Goal: Task Accomplishment & Management: Complete application form

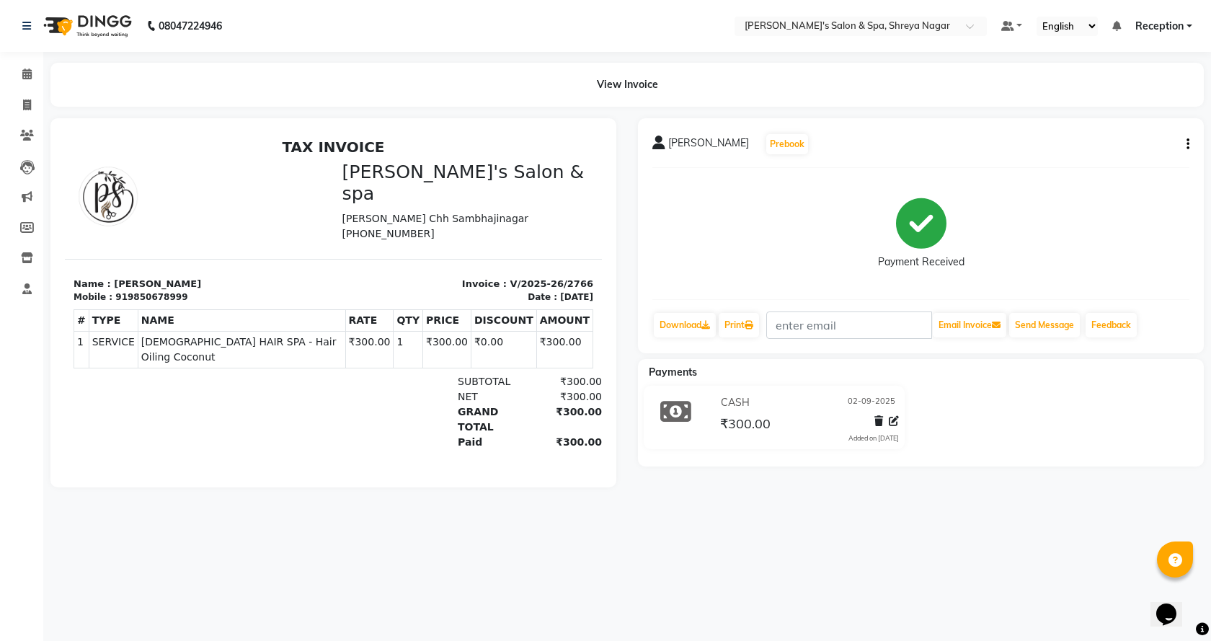
click at [723, 174] on div "[PERSON_NAME] Prebook Payment Received Download Print Email Invoice Send Messag…" at bounding box center [921, 235] width 566 height 235
click at [27, 99] on icon at bounding box center [27, 104] width 8 height 11
select select "7591"
select select "service"
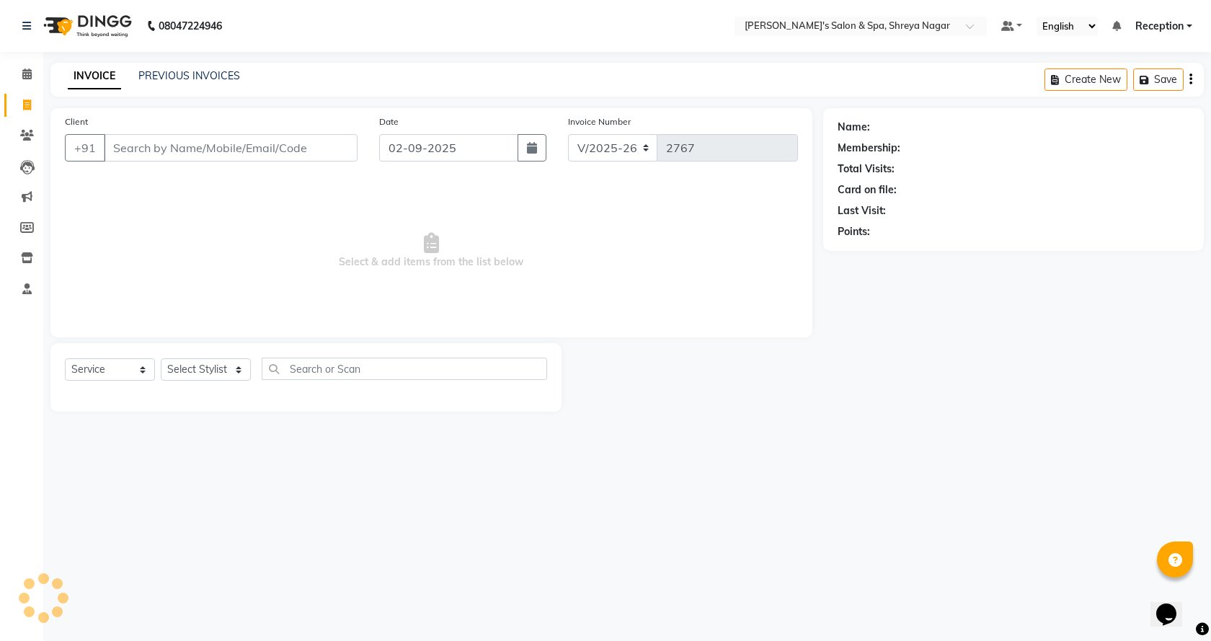
drag, startPoint x: 218, startPoint y: 138, endPoint x: 218, endPoint y: 152, distance: 14.4
click at [218, 145] on input "Client" at bounding box center [231, 147] width 254 height 27
click at [225, 369] on select "Select Stylist [PERSON_NAME] [PERSON_NAME] [PERSON_NAME] Product Reception" at bounding box center [206, 369] width 90 height 22
click at [161, 358] on select "Select Stylist [PERSON_NAME] [PERSON_NAME] [PERSON_NAME] Product Reception" at bounding box center [206, 369] width 90 height 22
click at [224, 373] on select "Select Stylist [PERSON_NAME] [PERSON_NAME] [PERSON_NAME] Product Reception" at bounding box center [206, 369] width 90 height 22
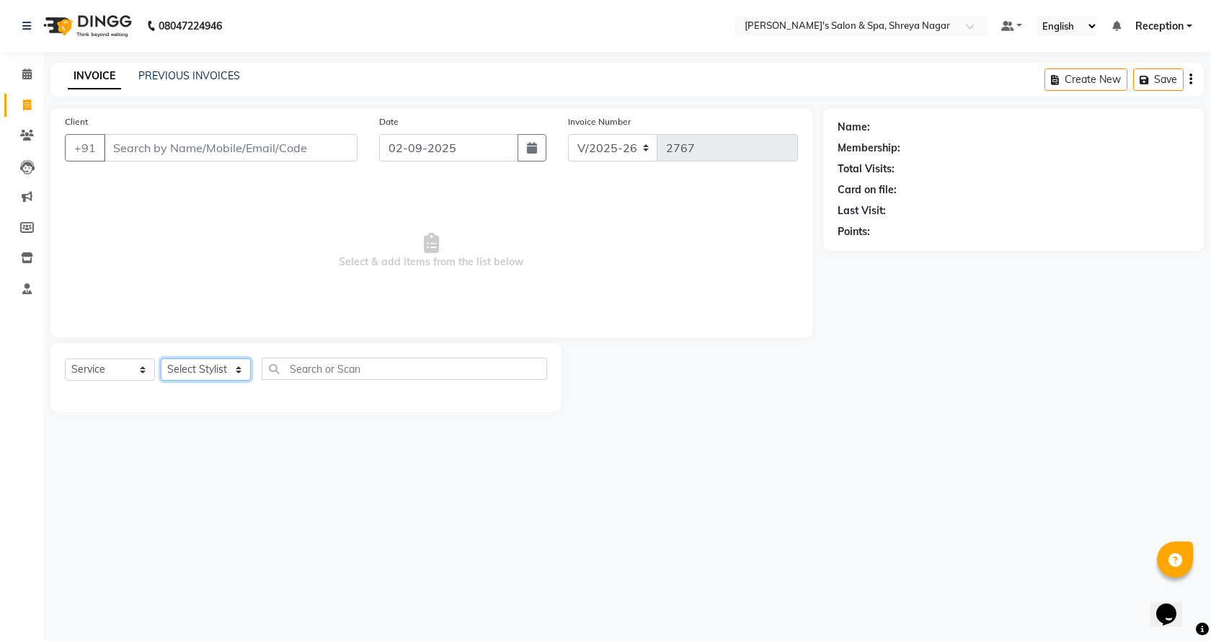
select select "67479"
click at [161, 358] on select "Select Stylist [PERSON_NAME] [PERSON_NAME] [PERSON_NAME] Product Reception" at bounding box center [206, 369] width 90 height 22
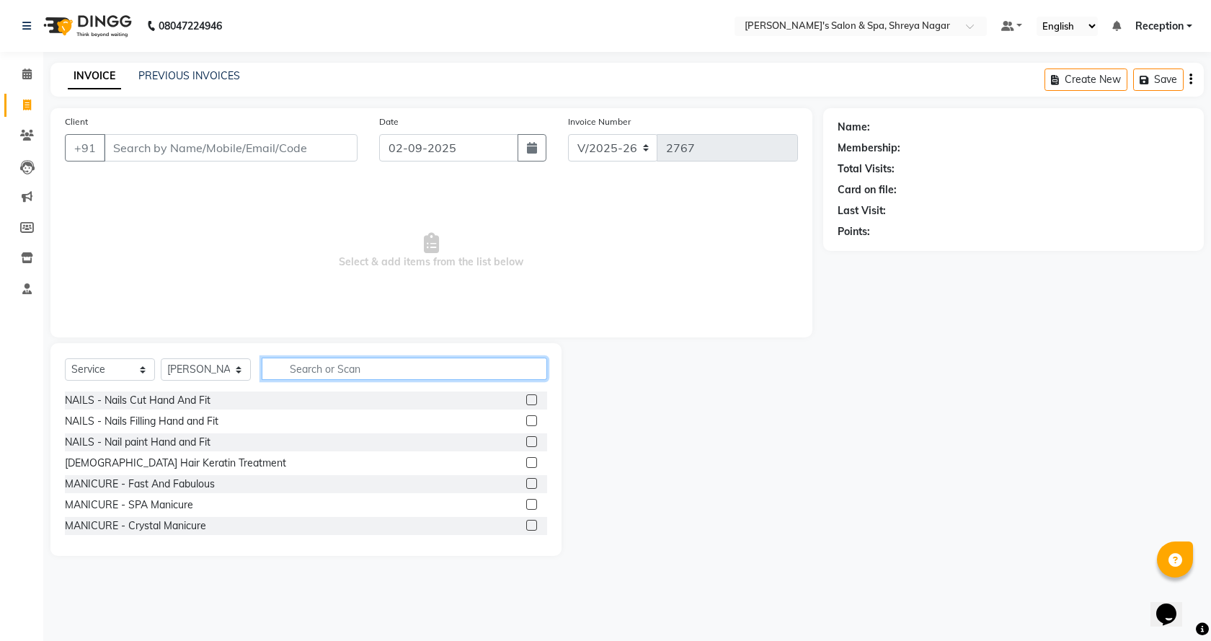
click at [333, 366] on input "text" at bounding box center [405, 369] width 286 height 22
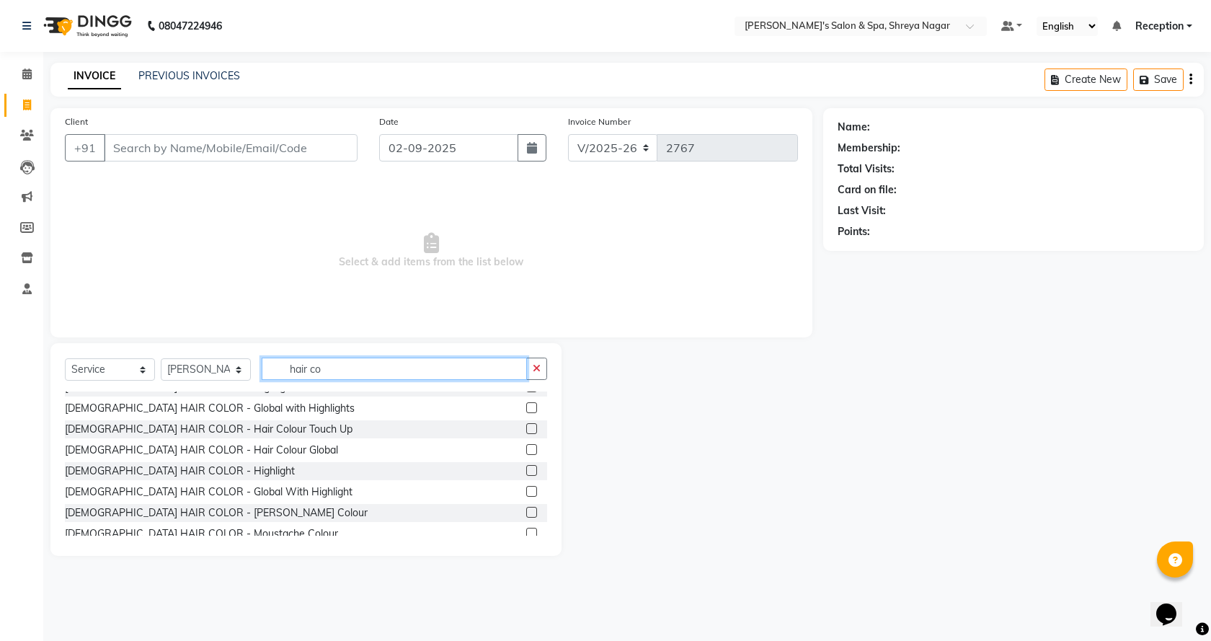
scroll to position [144, 0]
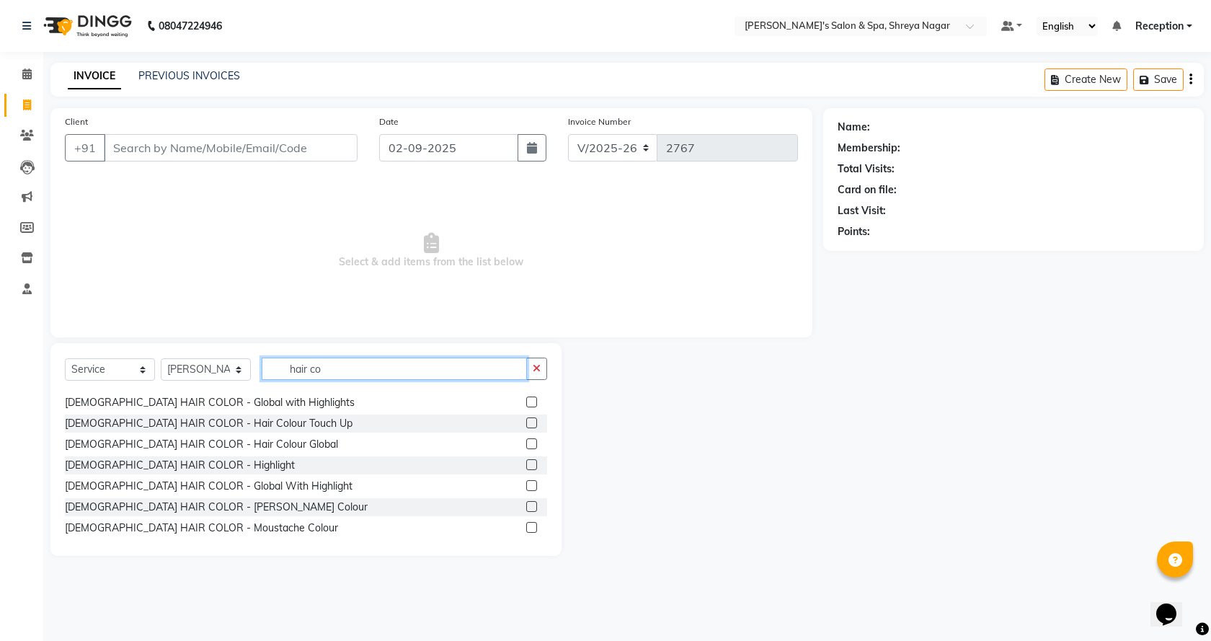
type input "hair co"
click at [526, 441] on label at bounding box center [531, 443] width 11 height 11
click at [526, 441] on input "checkbox" at bounding box center [530, 444] width 9 height 9
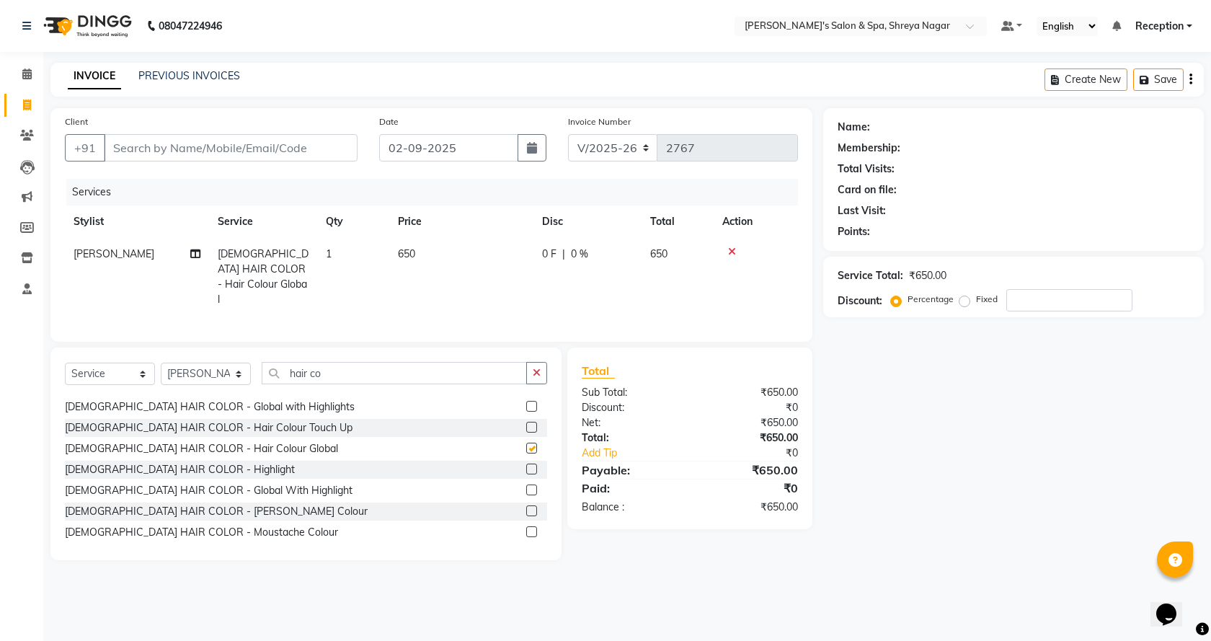
checkbox input "false"
click at [547, 368] on button "button" at bounding box center [536, 373] width 21 height 22
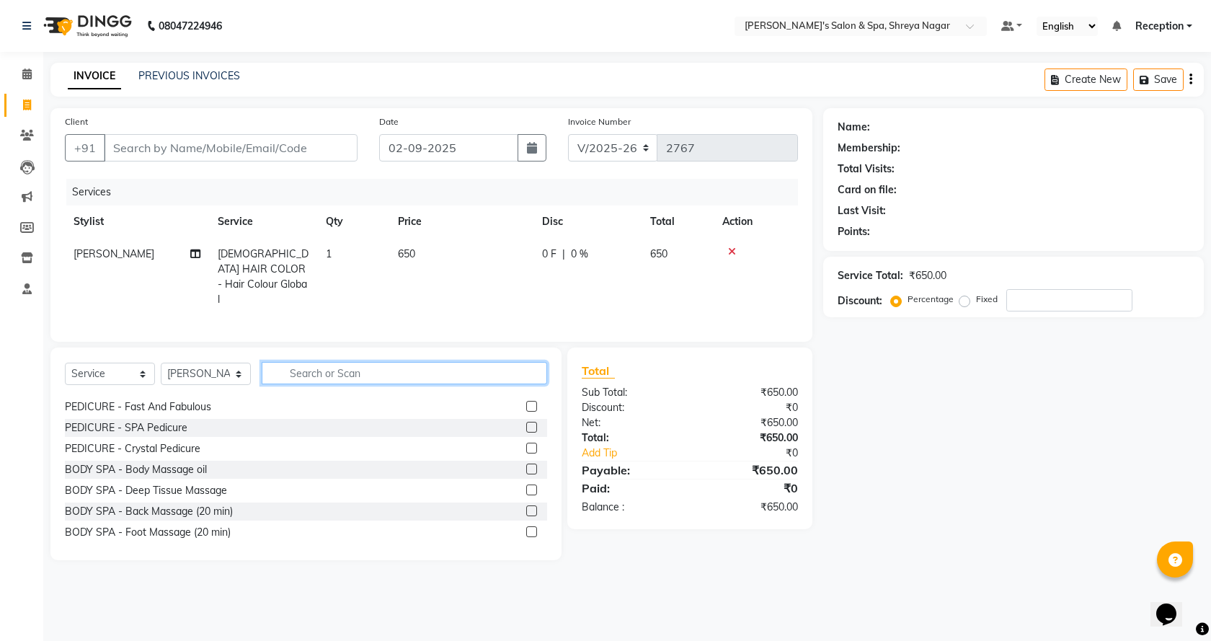
click at [485, 363] on input "text" at bounding box center [405, 373] width 286 height 22
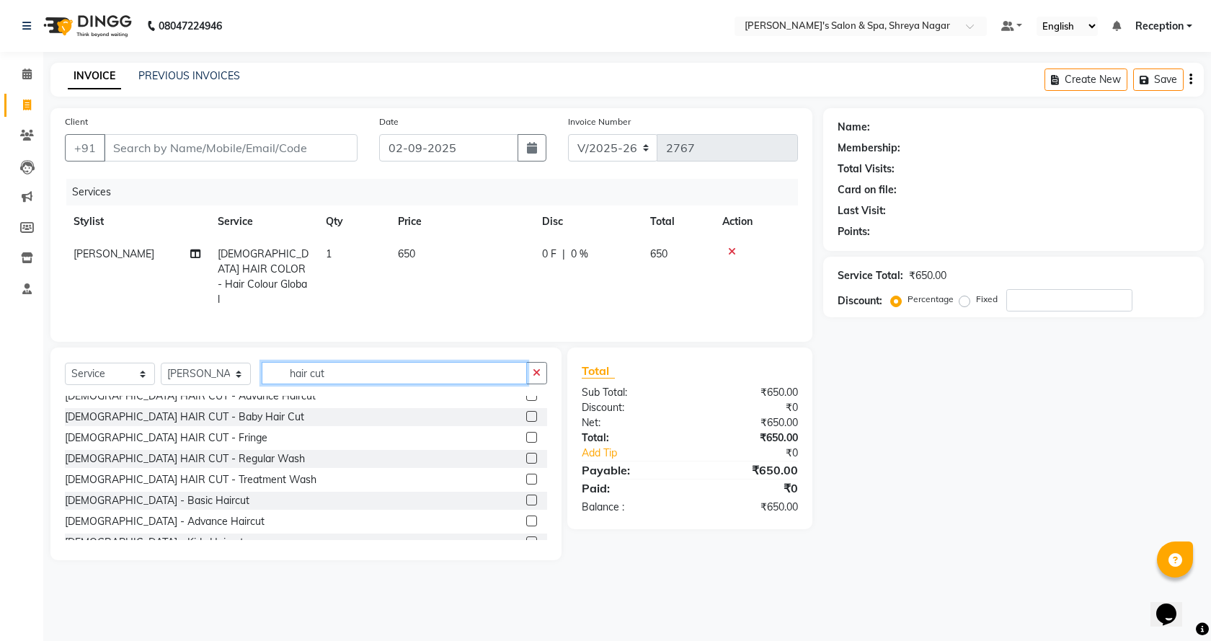
scroll to position [44, 0]
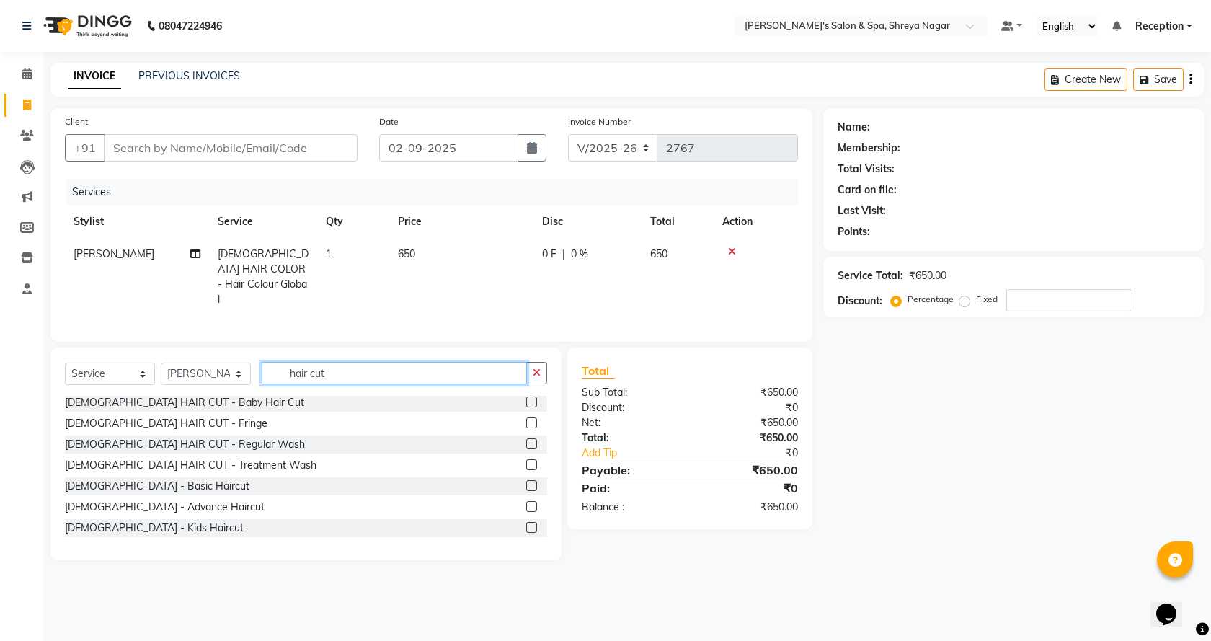
type input "hair cut"
click at [526, 501] on label at bounding box center [531, 506] width 11 height 11
click at [526, 503] on input "checkbox" at bounding box center [530, 507] width 9 height 9
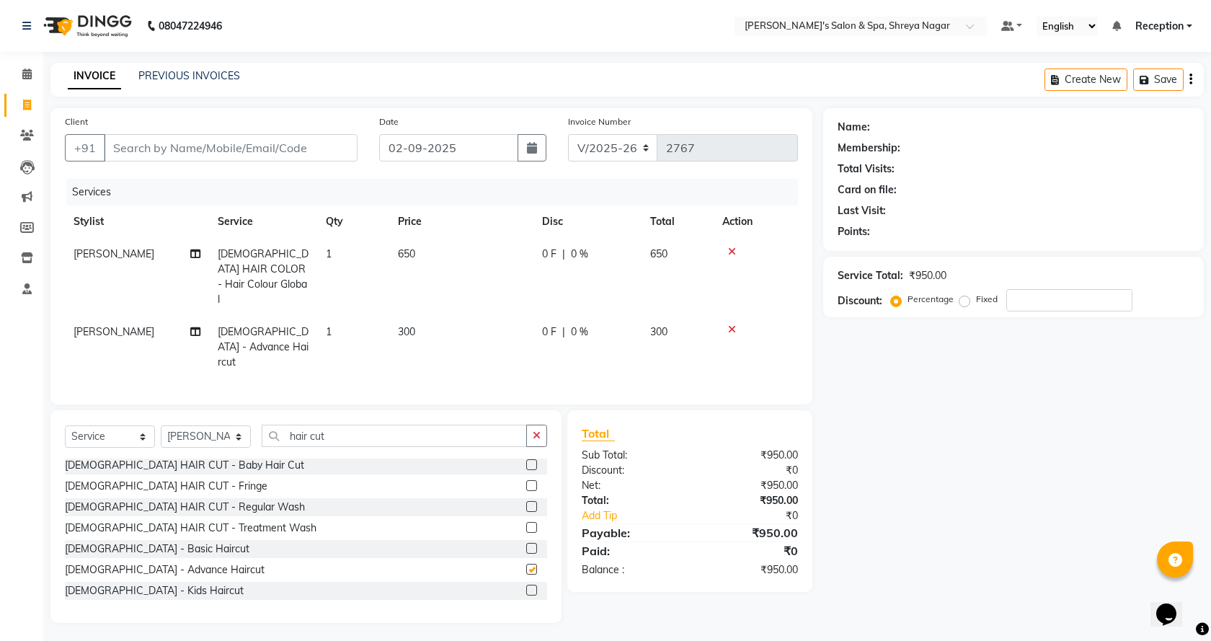
checkbox input "false"
drag, startPoint x: 519, startPoint y: 411, endPoint x: 521, endPoint y: 418, distance: 7.5
click at [518, 425] on input "hair cut" at bounding box center [394, 436] width 265 height 22
click at [540, 430] on icon "button" at bounding box center [537, 435] width 8 height 10
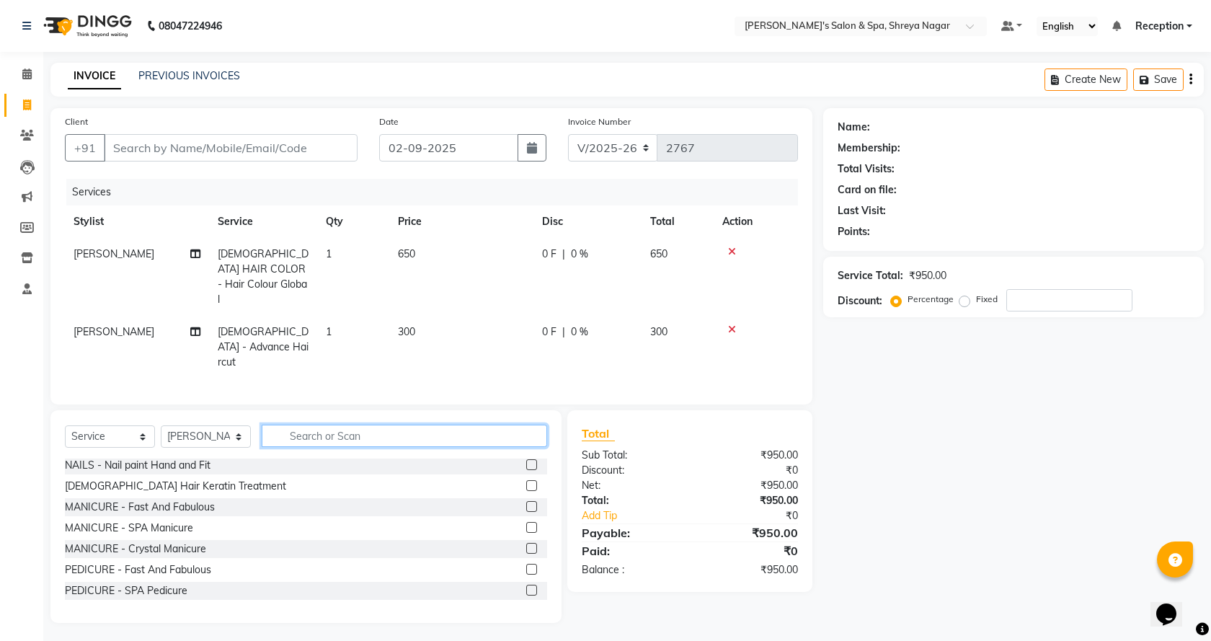
scroll to position [420, 0]
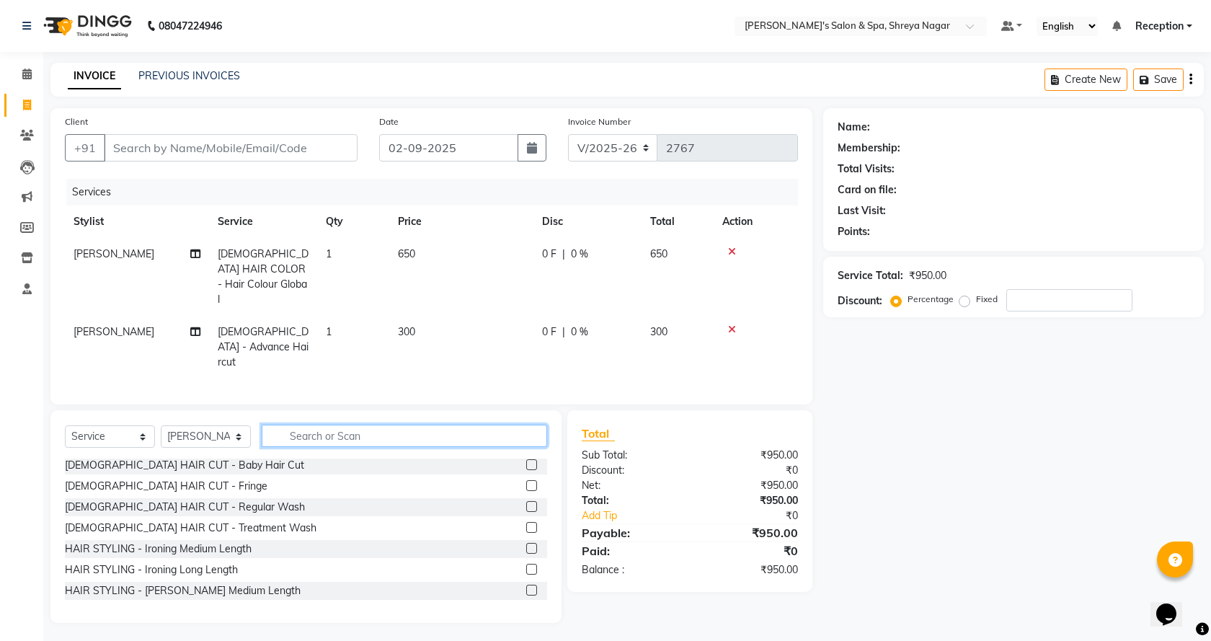
click at [485, 425] on input "text" at bounding box center [405, 436] width 286 height 22
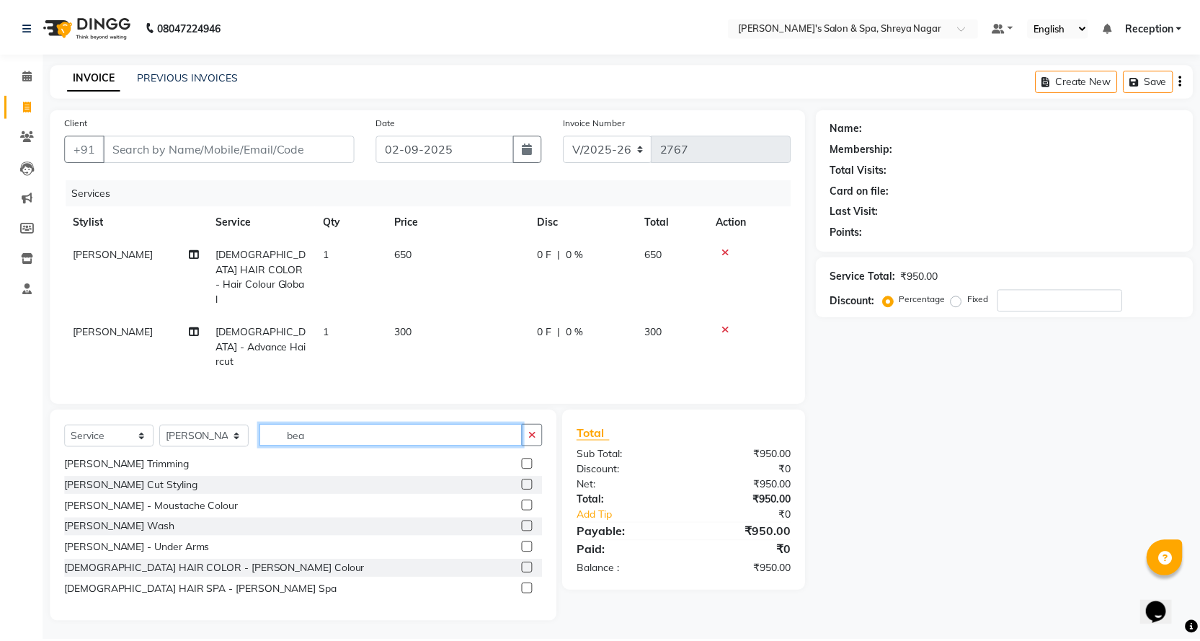
scroll to position [44, 0]
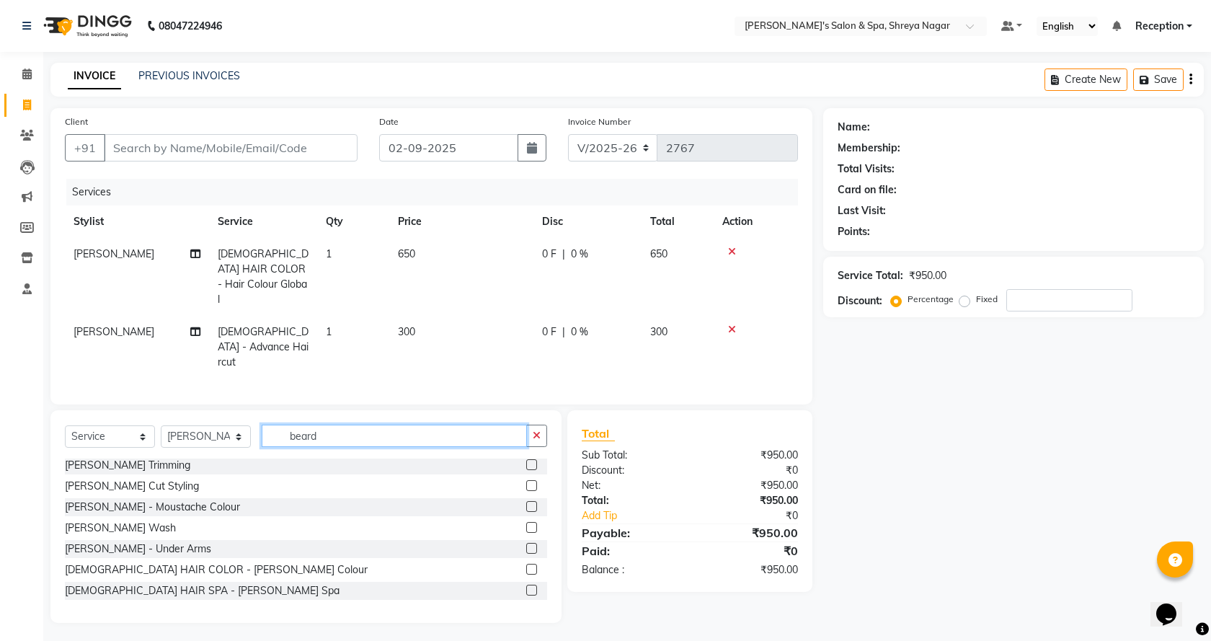
type input "beard"
click at [526, 480] on label at bounding box center [531, 485] width 11 height 11
click at [526, 482] on input "checkbox" at bounding box center [530, 486] width 9 height 9
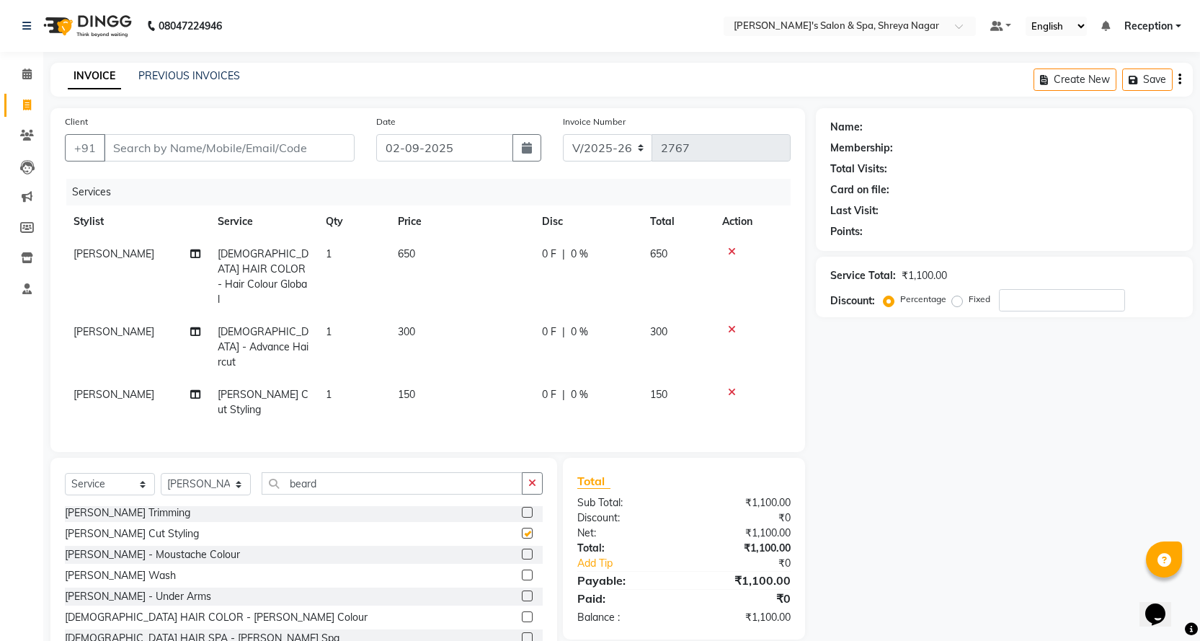
checkbox input "false"
click at [477, 242] on td "650" at bounding box center [461, 277] width 144 height 78
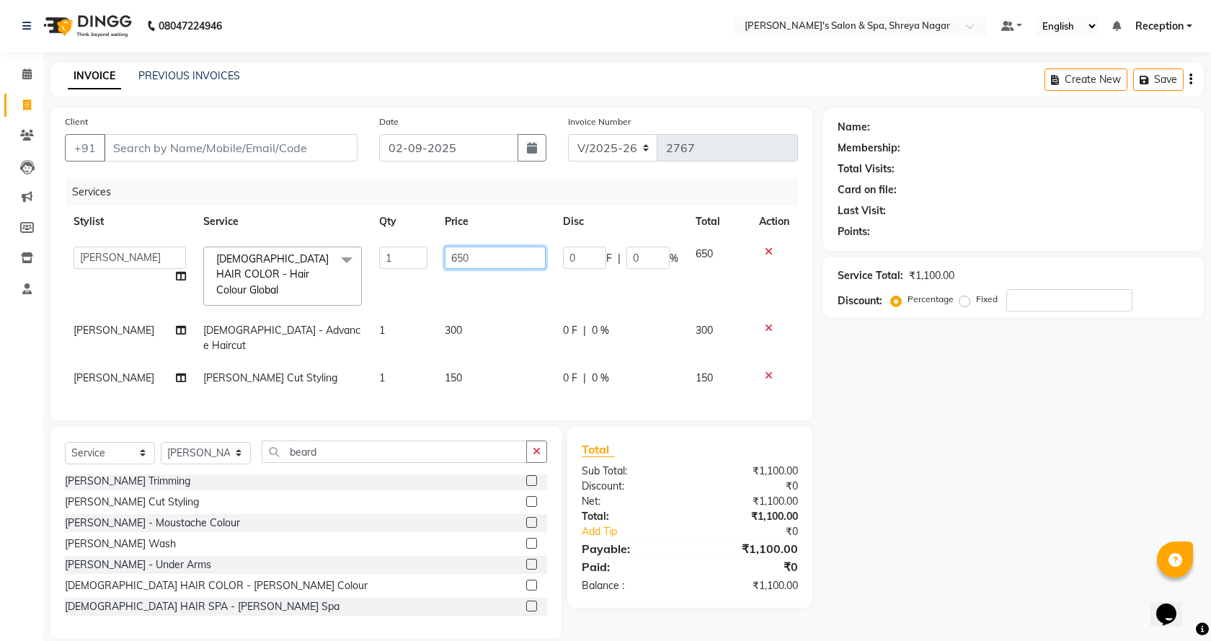
click at [493, 254] on input "650" at bounding box center [496, 258] width 102 height 22
type input "6"
click at [495, 260] on input "900" at bounding box center [496, 258] width 102 height 22
type input "9"
type input "850"
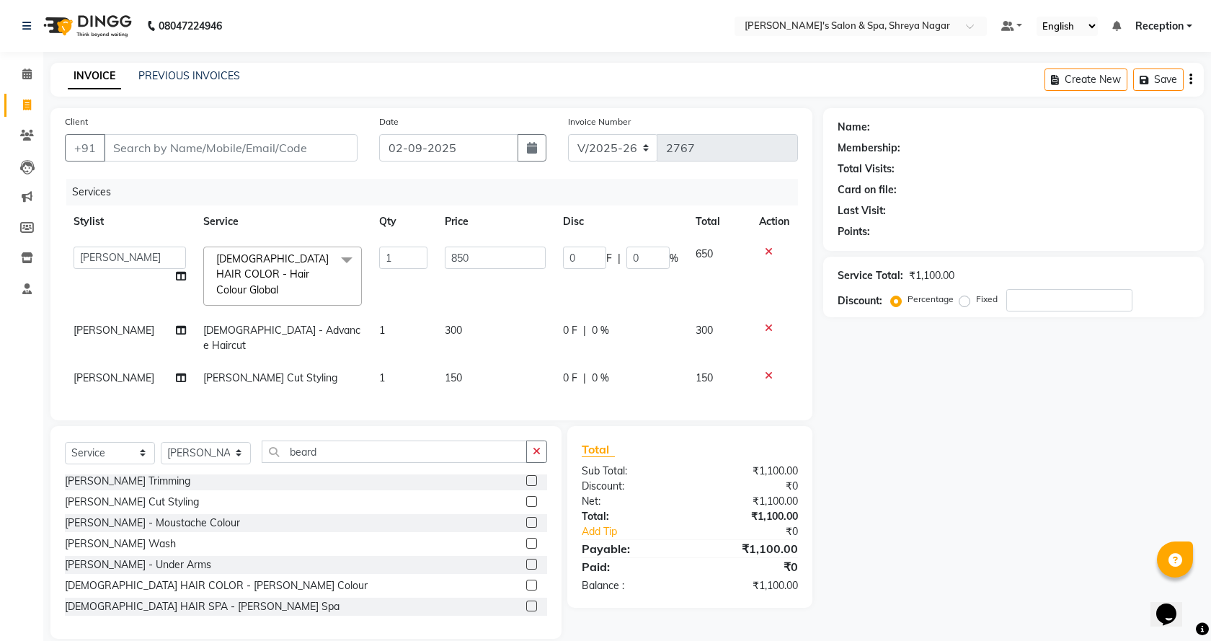
click at [816, 506] on div "Client +91 Date [DATE] Invoice Number V/2025 V/[PHONE_NUMBER] Services Stylist …" at bounding box center [627, 373] width 1175 height 531
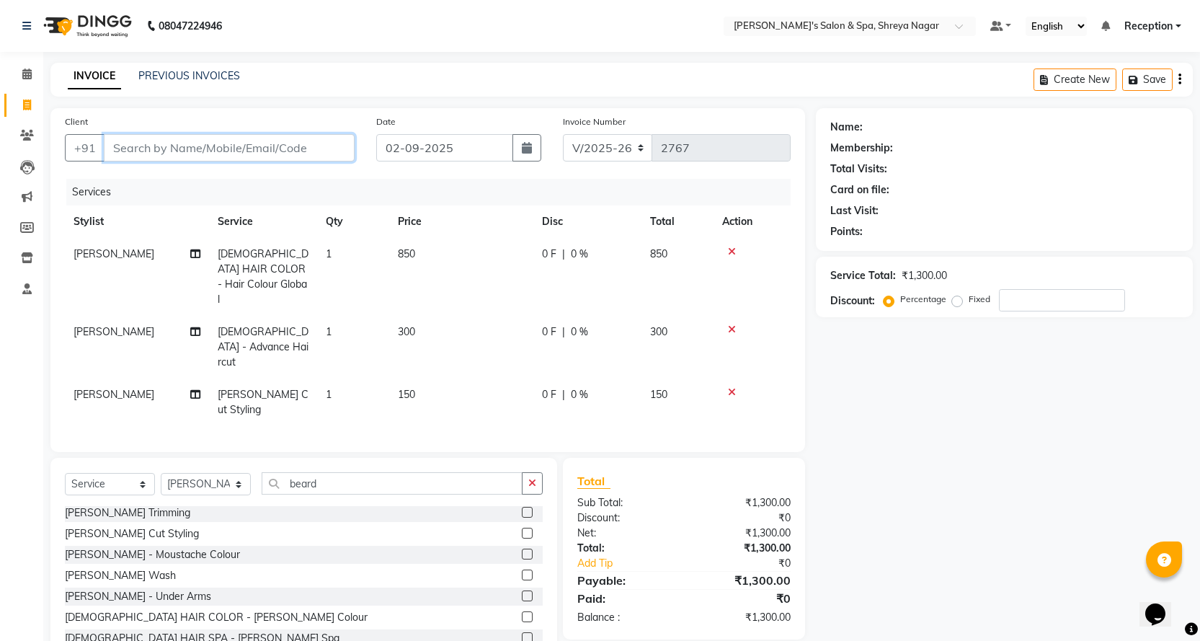
click at [304, 151] on input "Client" at bounding box center [229, 147] width 251 height 27
type input "9"
type input "0"
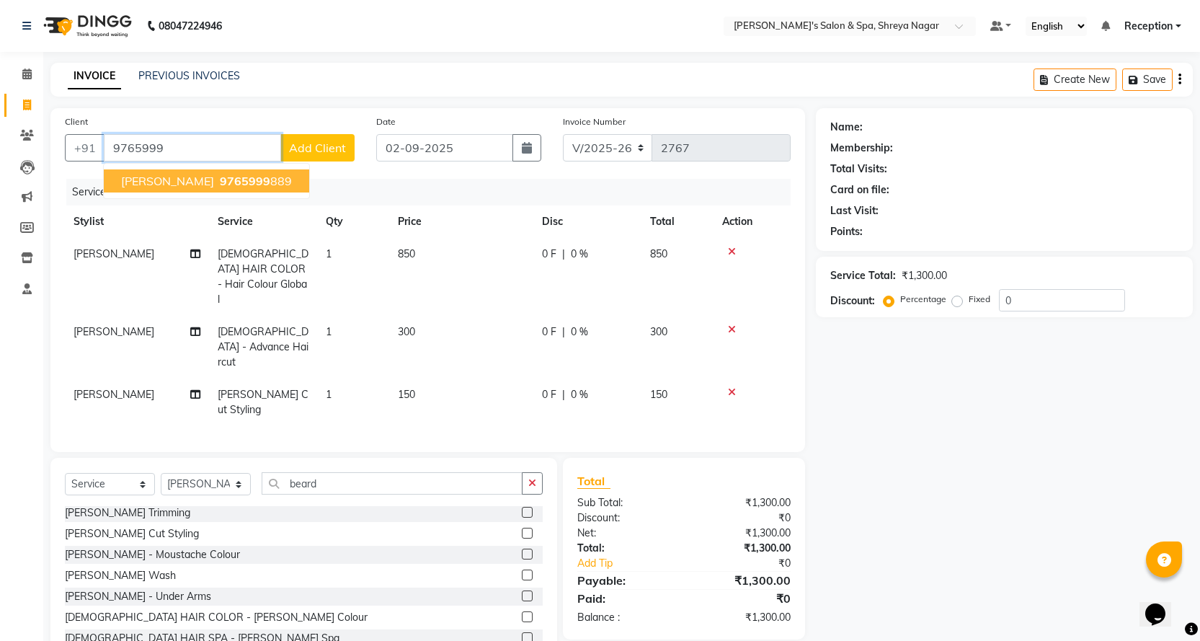
click at [264, 178] on ngb-highlight "9765999 889" at bounding box center [254, 181] width 75 height 14
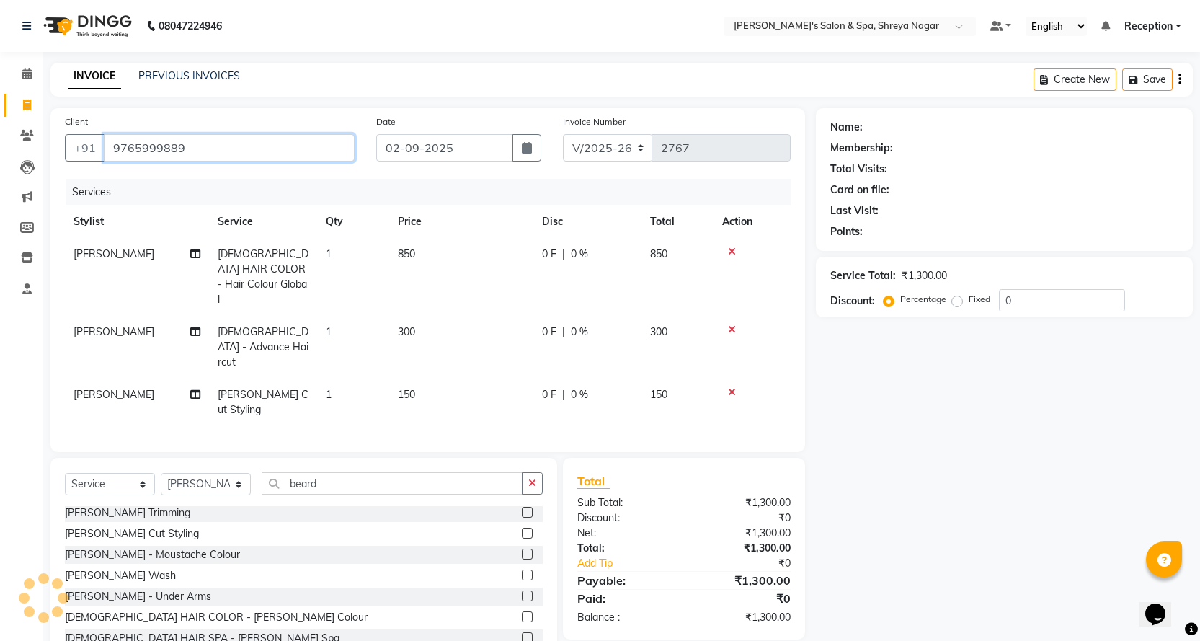
type input "9765999889"
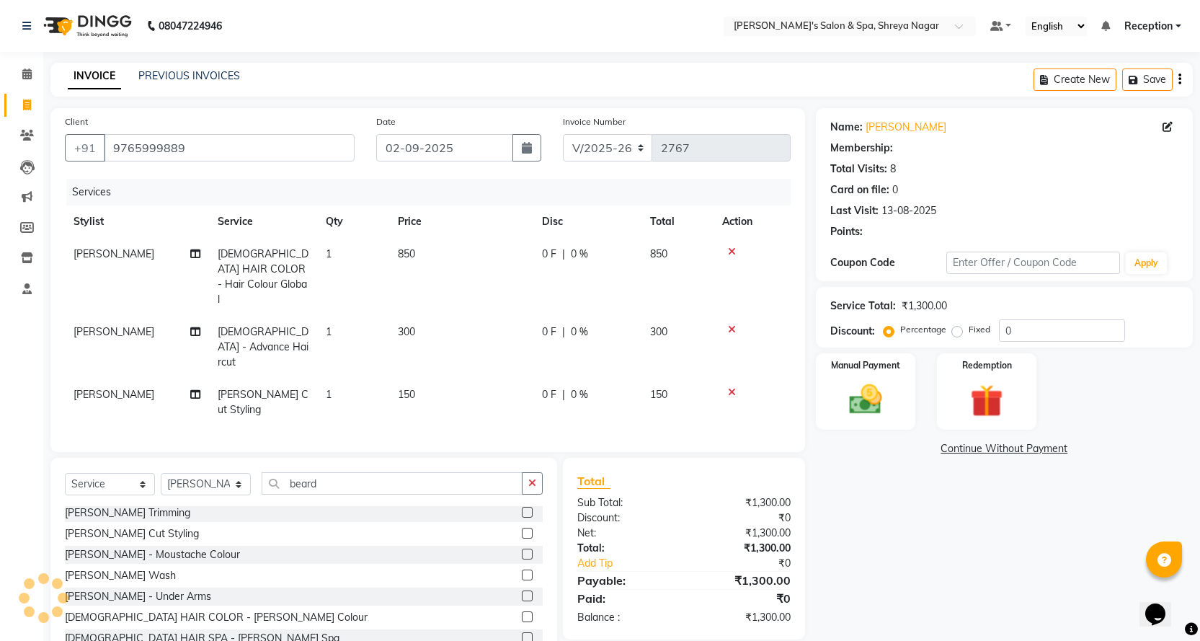
select select "2: Object"
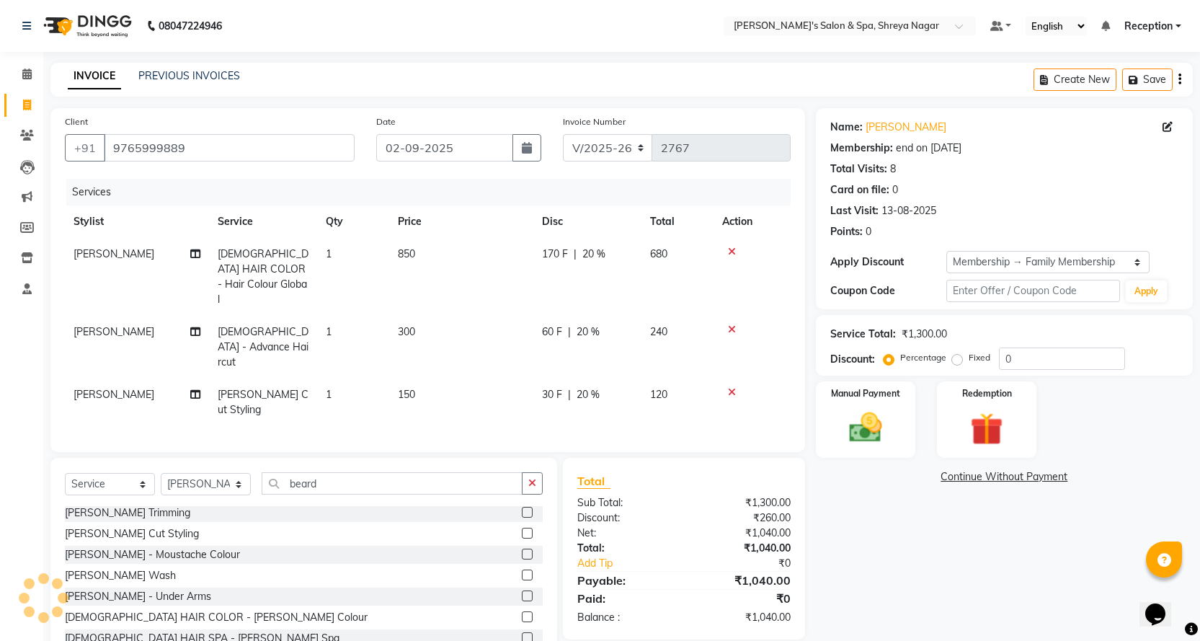
type input "20"
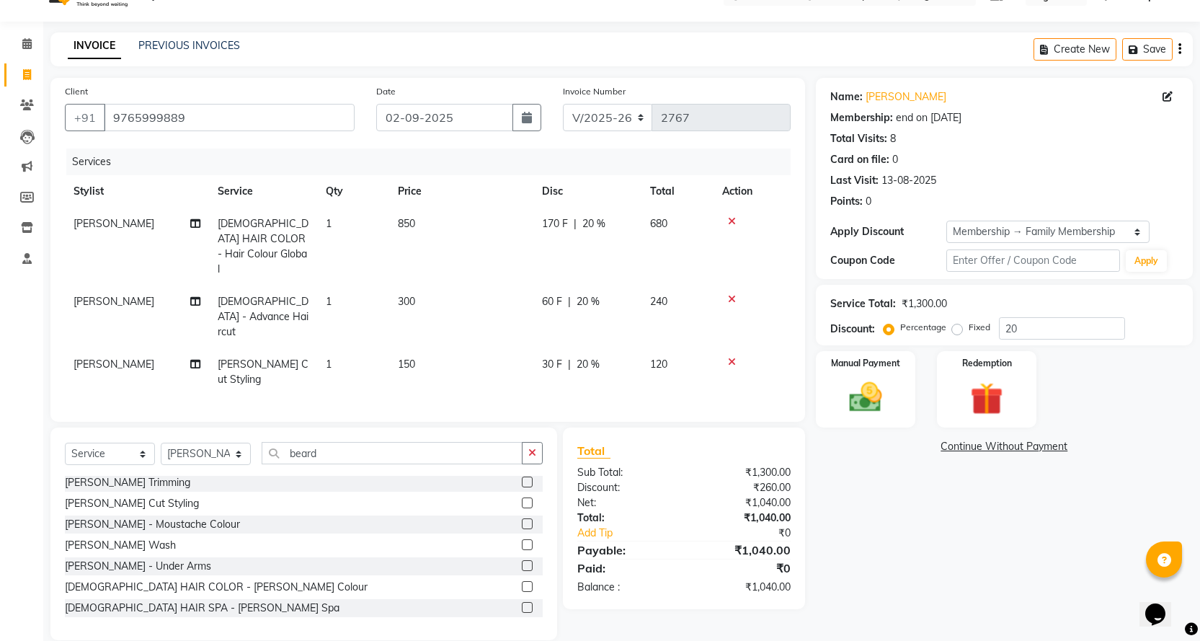
scroll to position [32, 0]
click at [882, 402] on img at bounding box center [866, 395] width 56 height 39
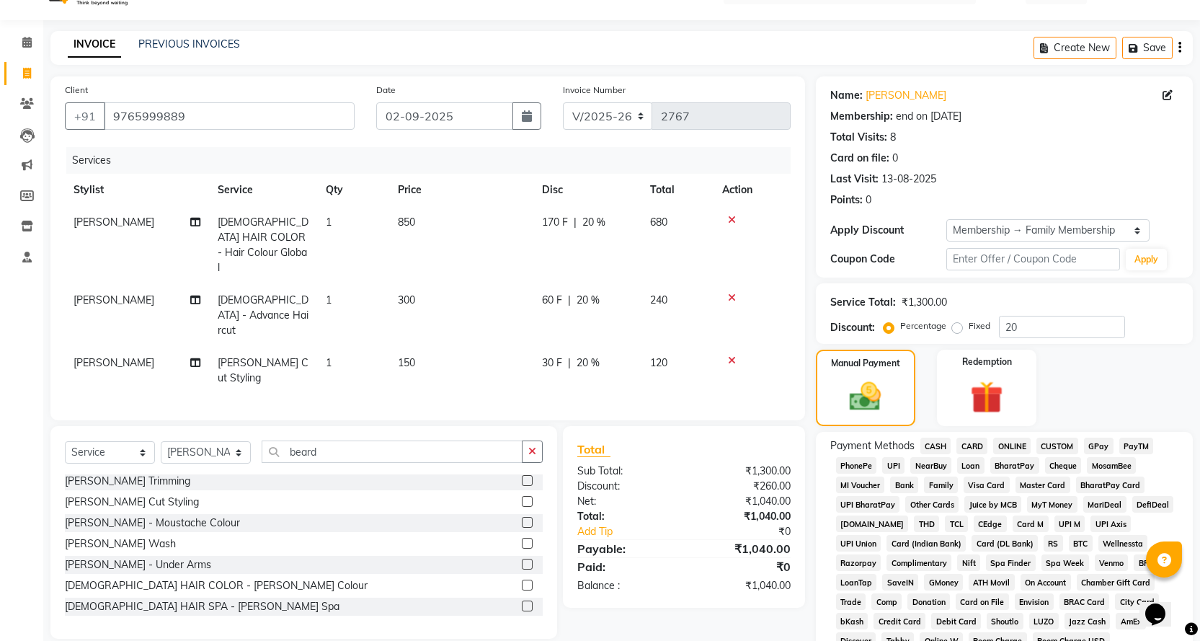
click at [936, 446] on span "CASH" at bounding box center [936, 446] width 31 height 17
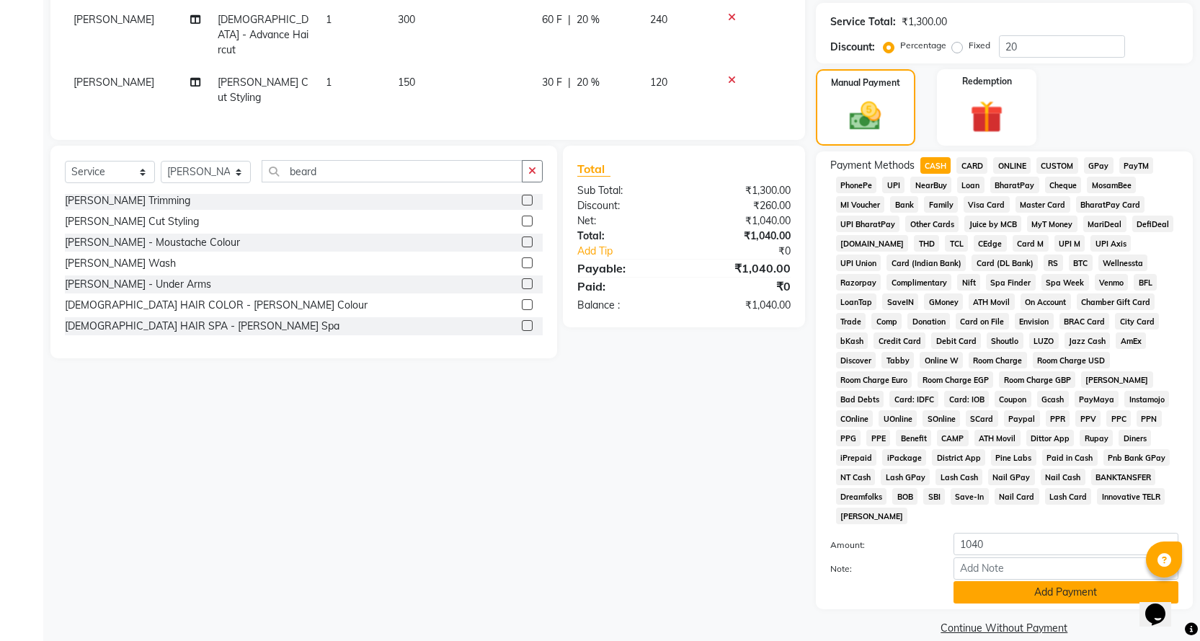
click at [1026, 581] on button "Add Payment" at bounding box center [1066, 592] width 225 height 22
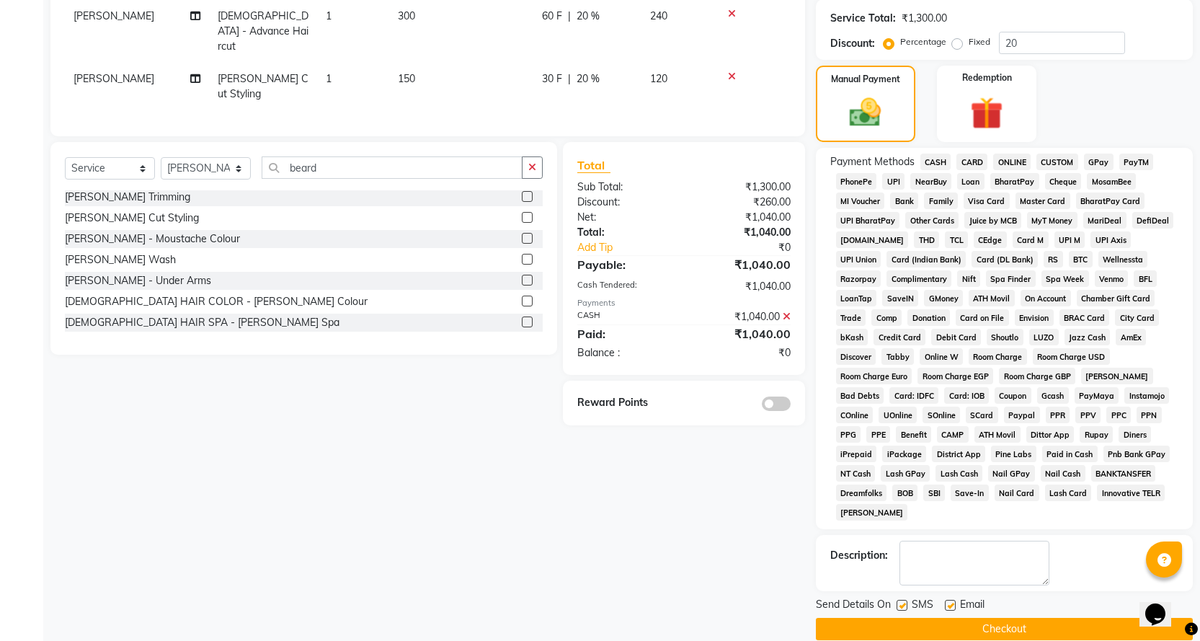
scroll to position [317, 0]
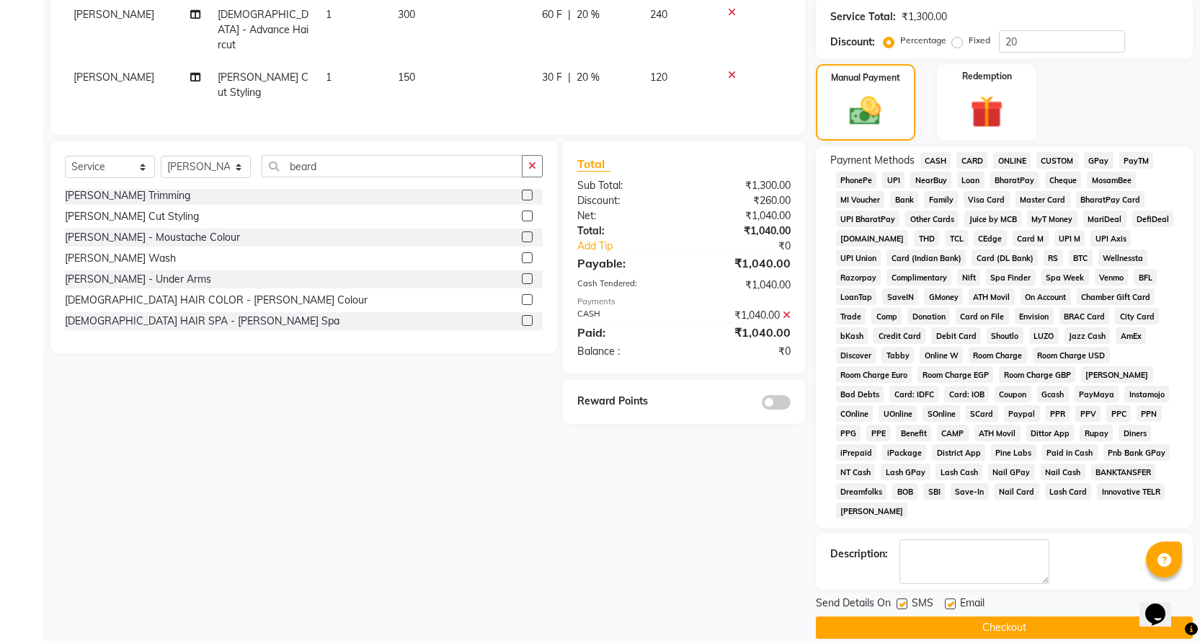
click at [1017, 616] on button "Checkout" at bounding box center [1004, 627] width 377 height 22
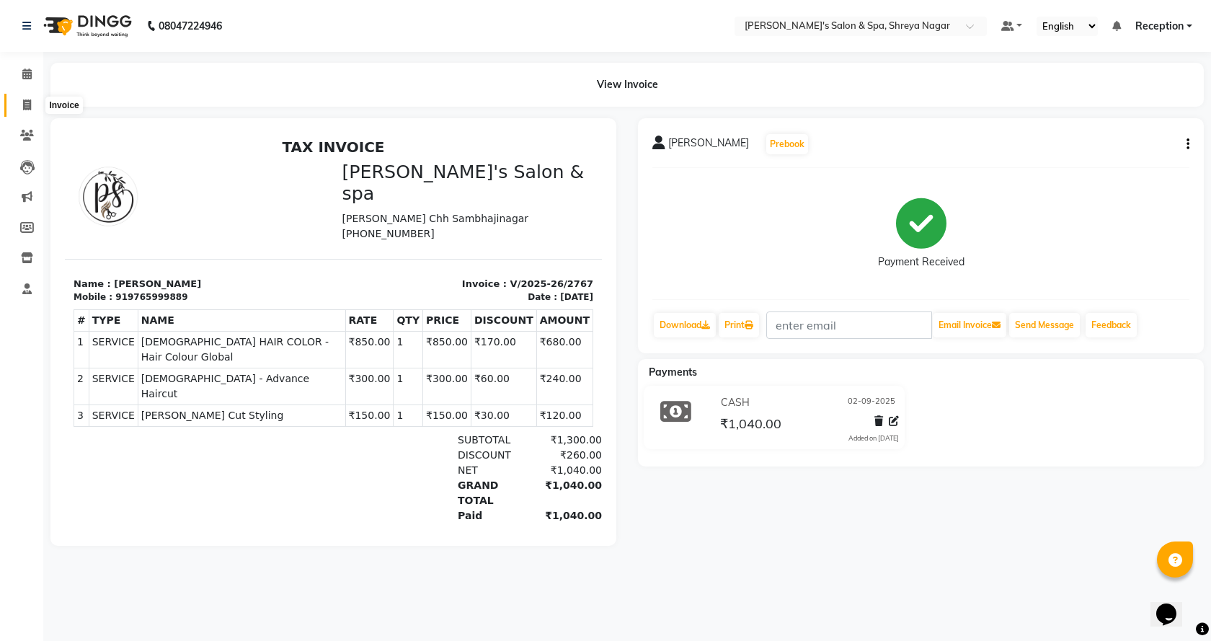
click at [22, 110] on span at bounding box center [26, 105] width 25 height 17
select select "service"
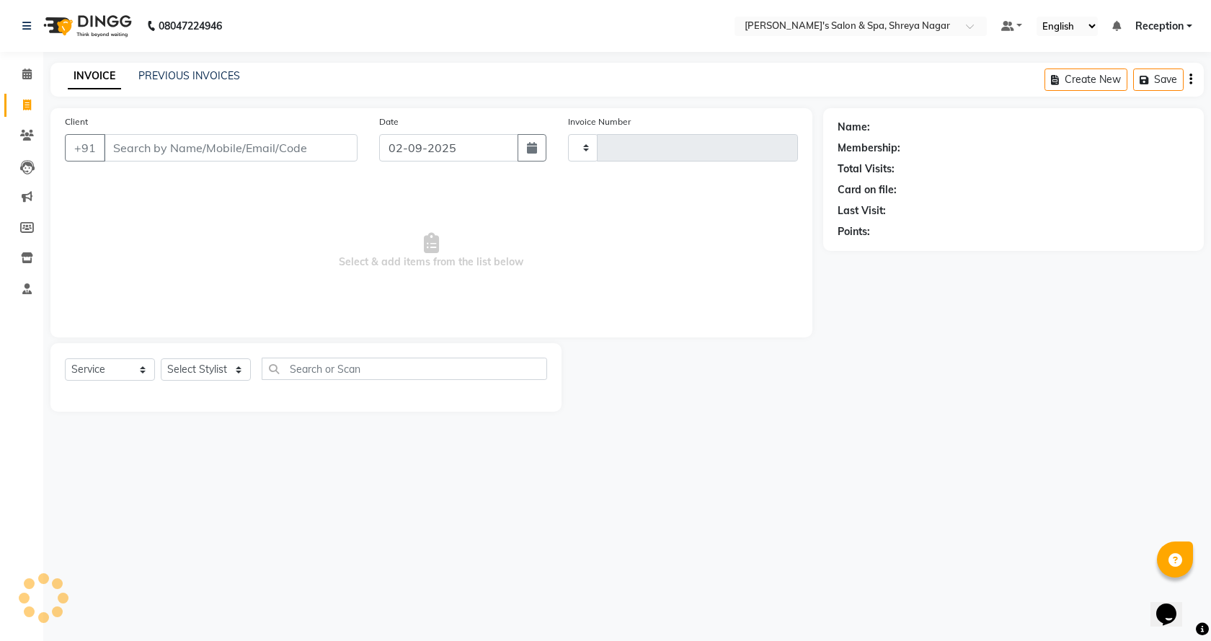
type input "2768"
select select "7591"
drag, startPoint x: 201, startPoint y: 151, endPoint x: 214, endPoint y: 151, distance: 13.0
click at [206, 150] on input "Client" at bounding box center [231, 147] width 254 height 27
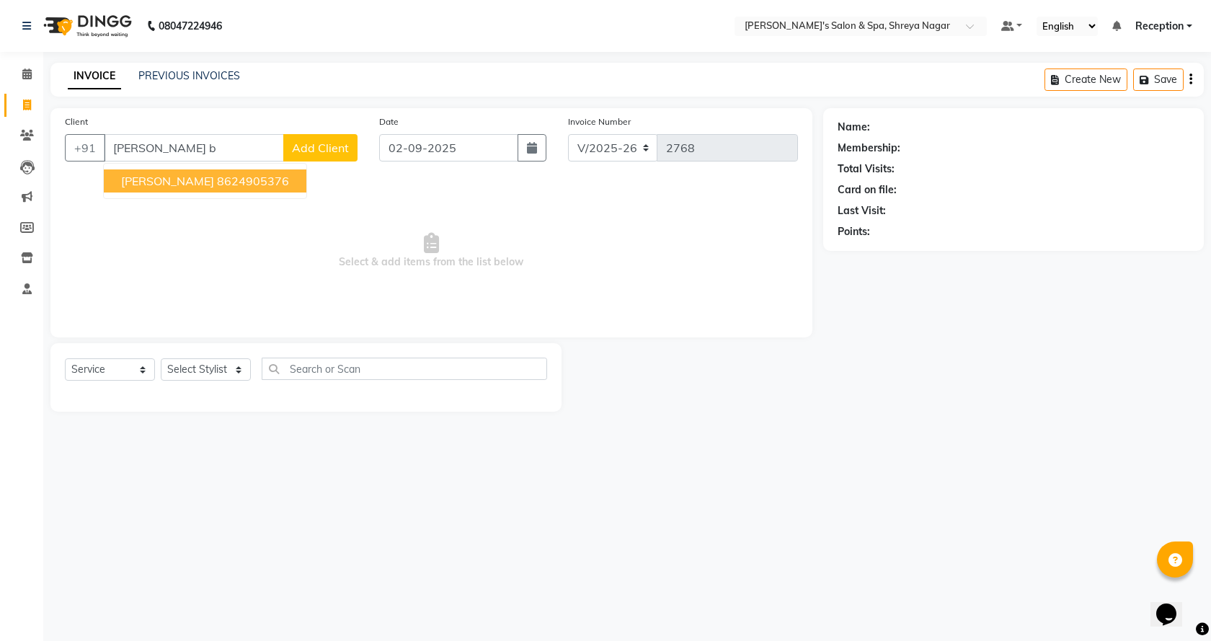
drag, startPoint x: 215, startPoint y: 169, endPoint x: 222, endPoint y: 325, distance: 155.9
click at [216, 169] on button "[PERSON_NAME] 8624905376" at bounding box center [205, 180] width 203 height 23
type input "8624905376"
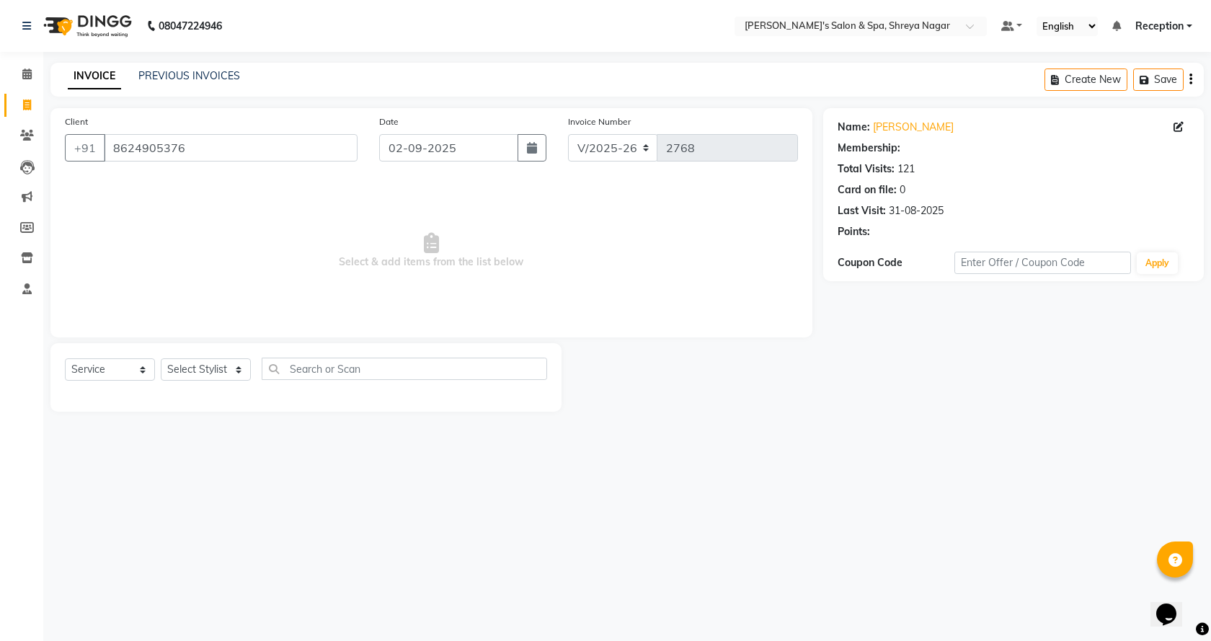
select select "1: Object"
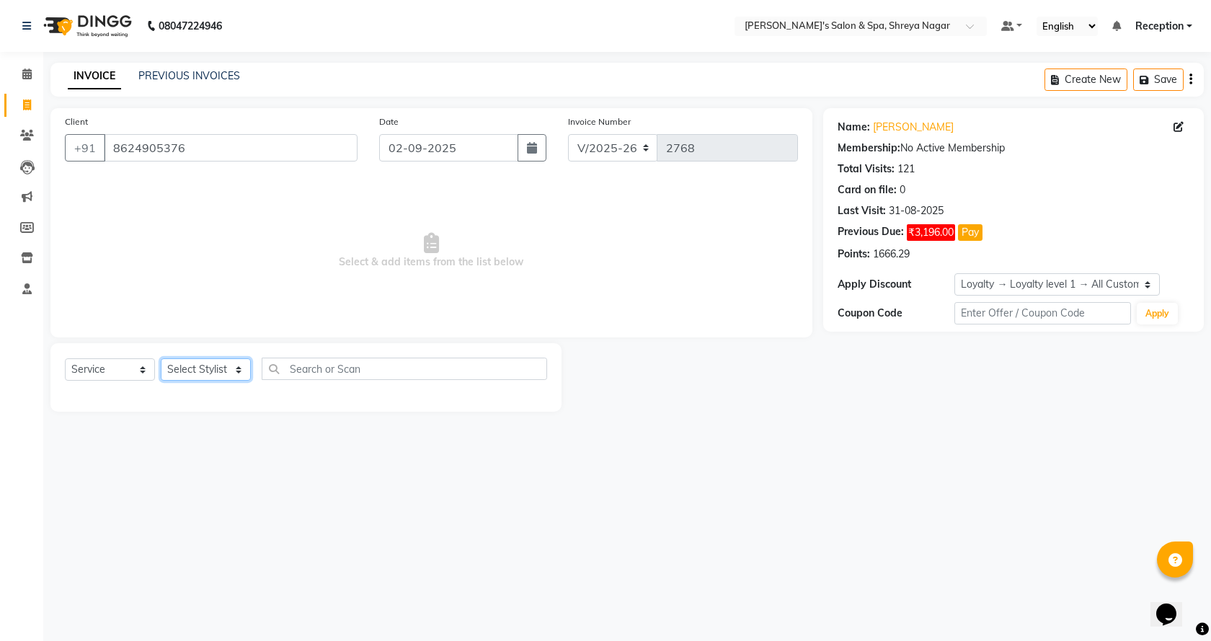
click at [167, 373] on select "Select Stylist [PERSON_NAME] [PERSON_NAME] [PERSON_NAME] Product Reception" at bounding box center [206, 369] width 90 height 22
select select "67482"
click at [161, 358] on select "Select Stylist [PERSON_NAME] [PERSON_NAME] [PERSON_NAME] Product Reception" at bounding box center [206, 369] width 90 height 22
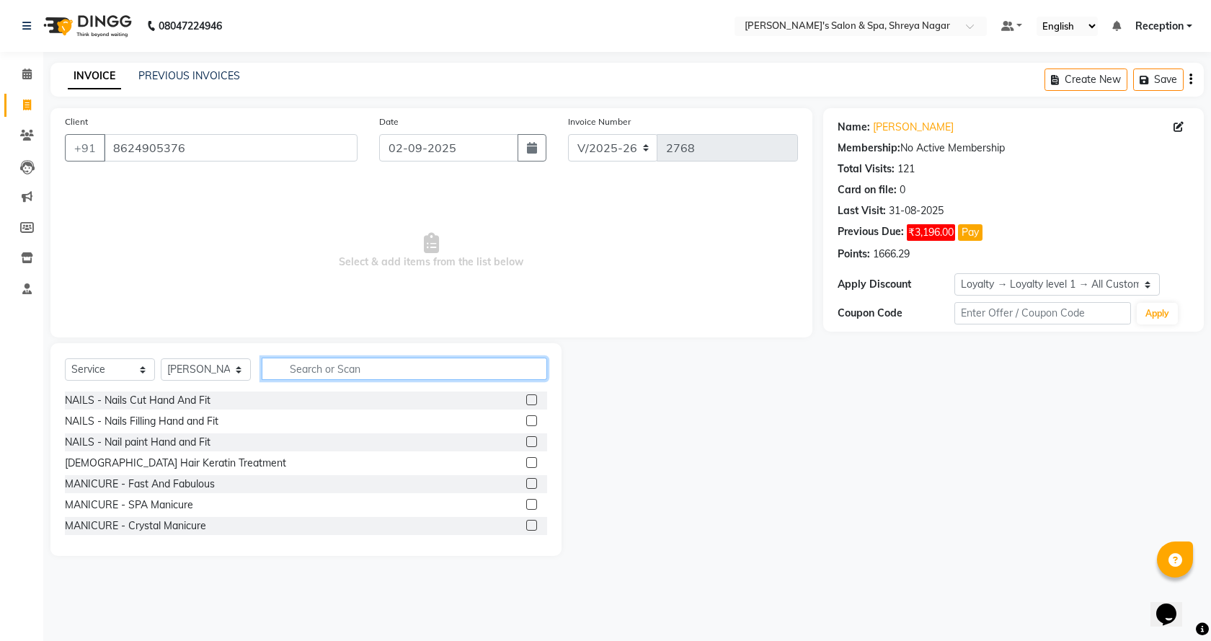
click at [335, 368] on input "text" at bounding box center [405, 369] width 286 height 22
type input "b"
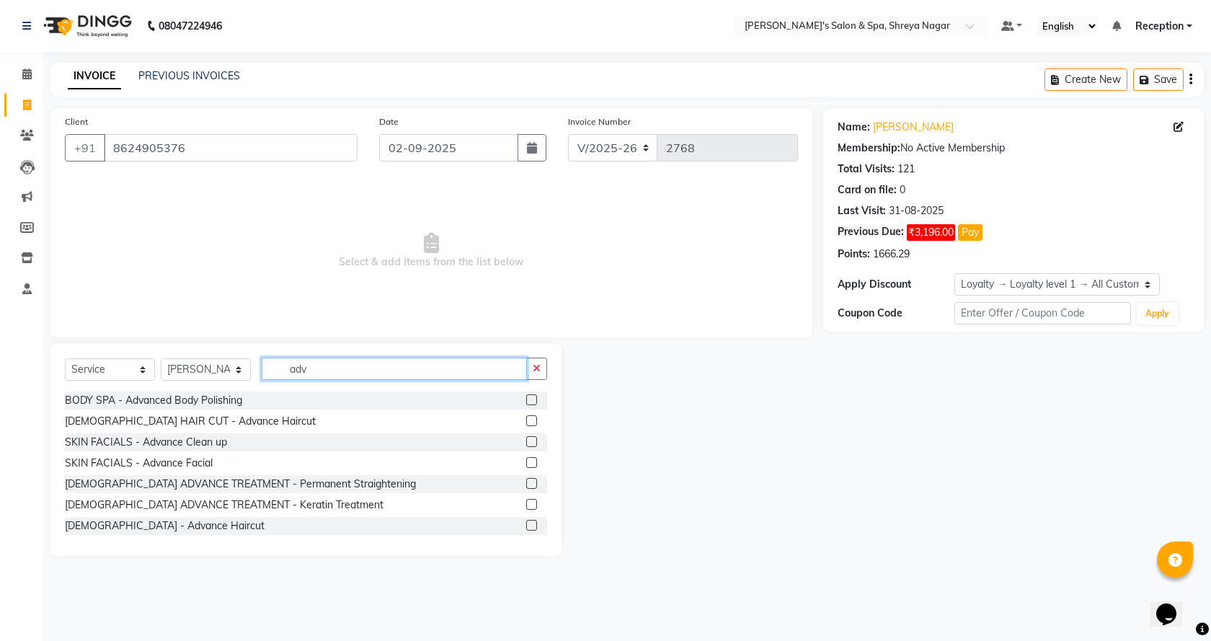
type input "adv"
click at [526, 528] on label at bounding box center [531, 525] width 11 height 11
click at [526, 528] on input "checkbox" at bounding box center [530, 525] width 9 height 9
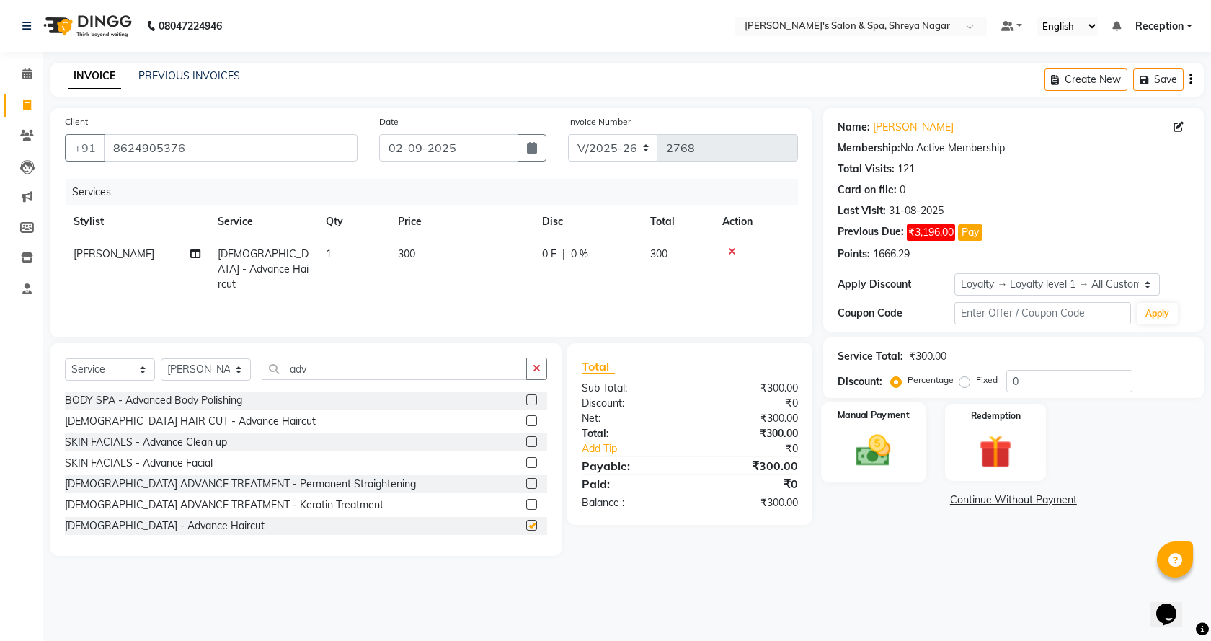
checkbox input "false"
drag, startPoint x: 885, startPoint y: 459, endPoint x: 918, endPoint y: 478, distance: 37.8
click at [887, 459] on img at bounding box center [873, 450] width 54 height 38
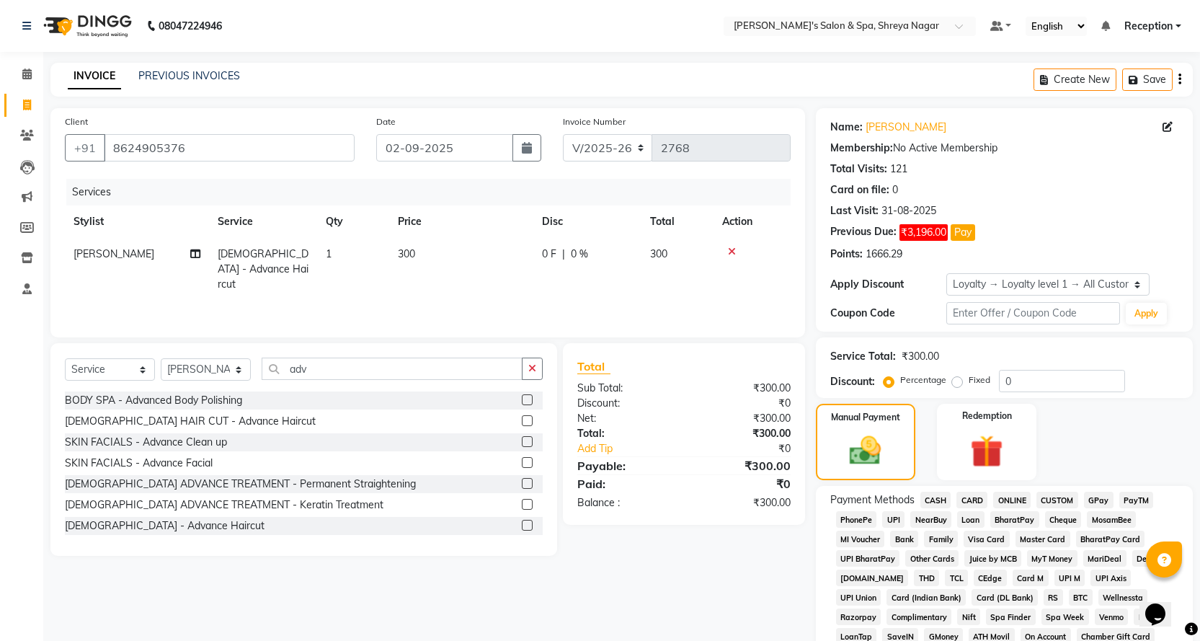
click at [946, 500] on span "CASH" at bounding box center [936, 500] width 31 height 17
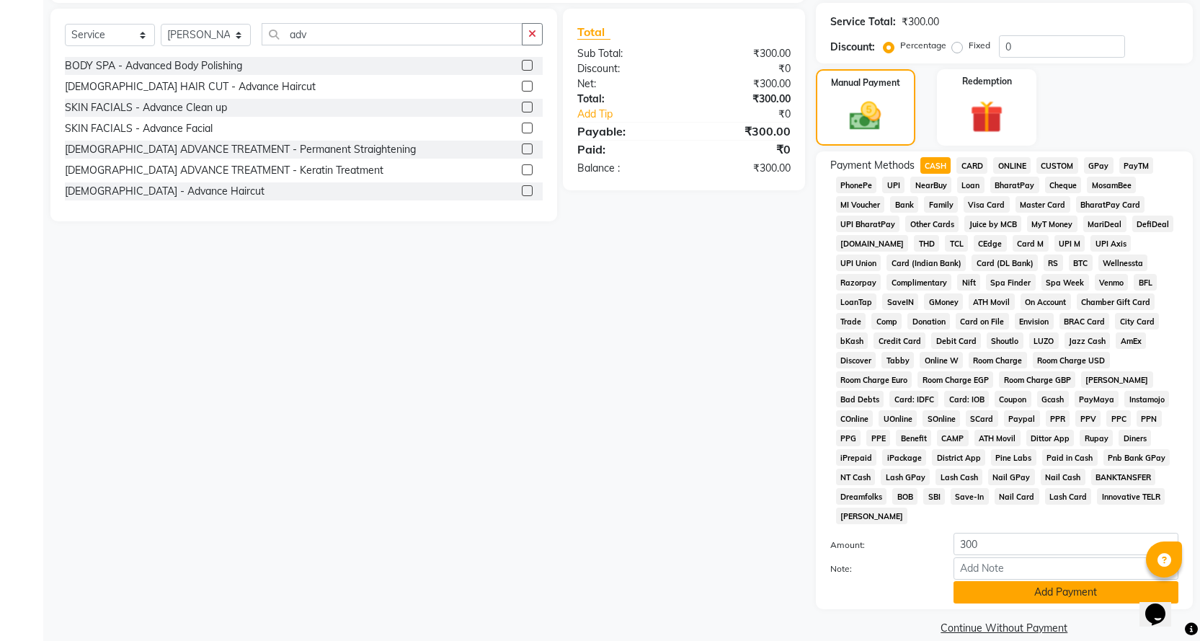
click at [1009, 581] on button "Add Payment" at bounding box center [1066, 592] width 225 height 22
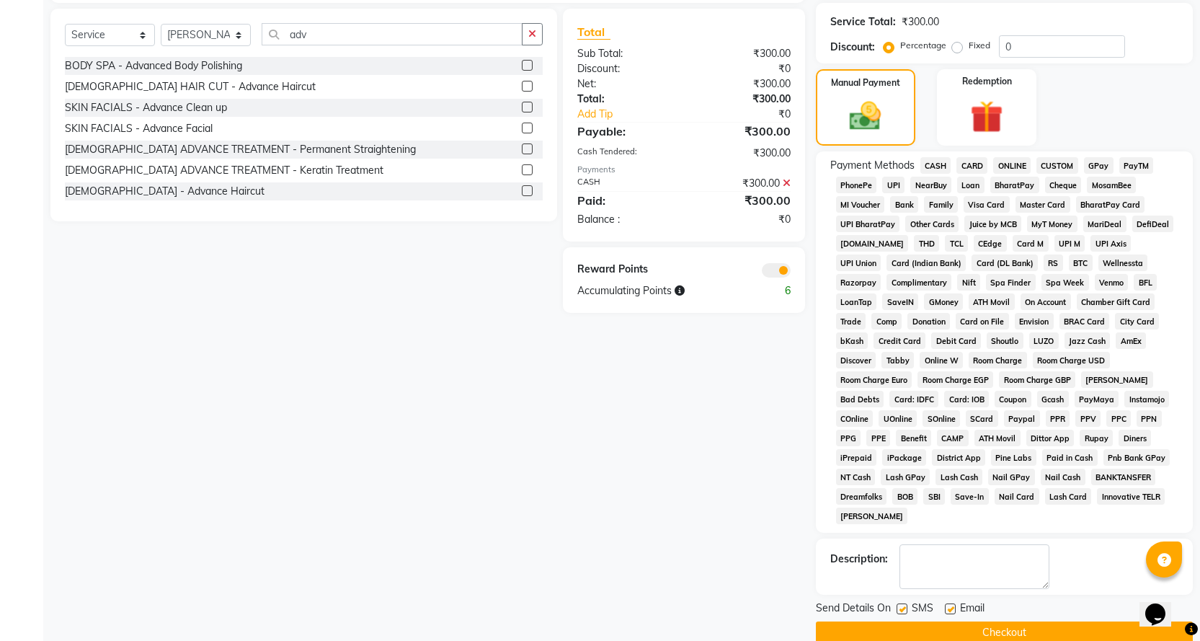
scroll to position [340, 0]
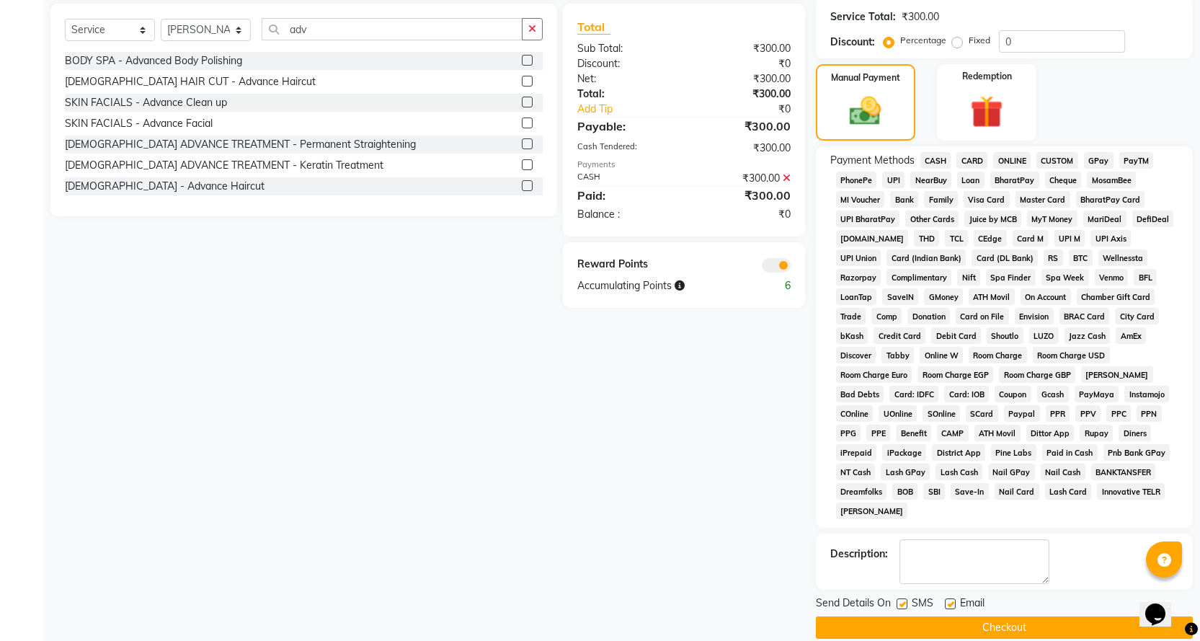
click at [1012, 616] on button "Checkout" at bounding box center [1004, 627] width 377 height 22
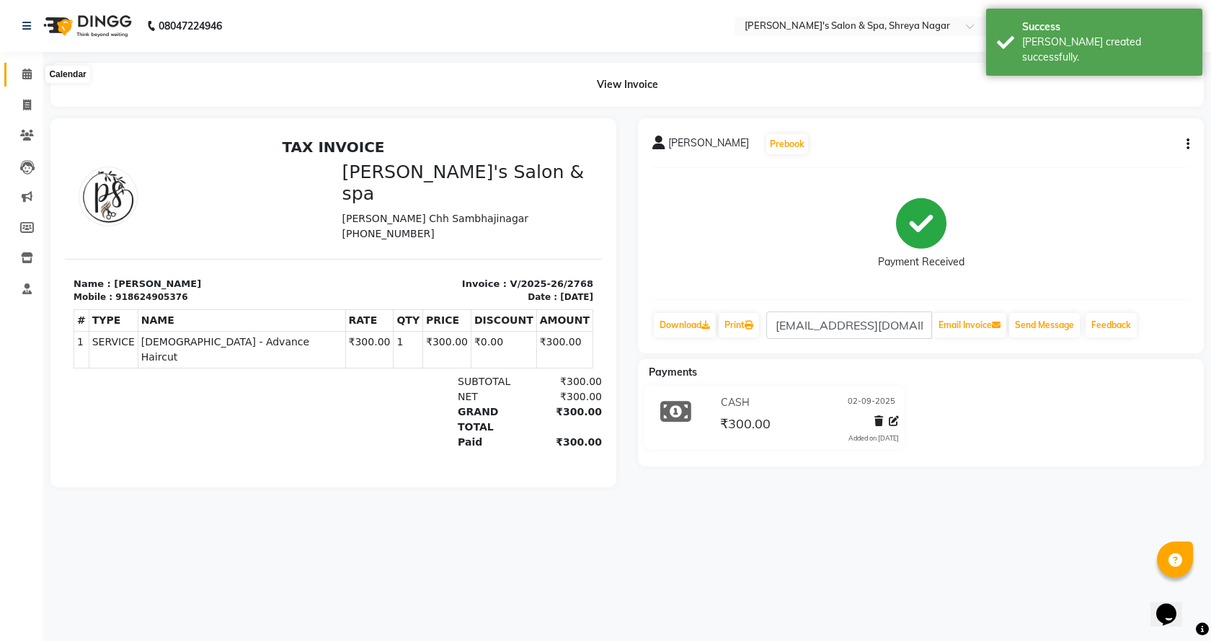
click at [25, 73] on icon at bounding box center [26, 73] width 9 height 11
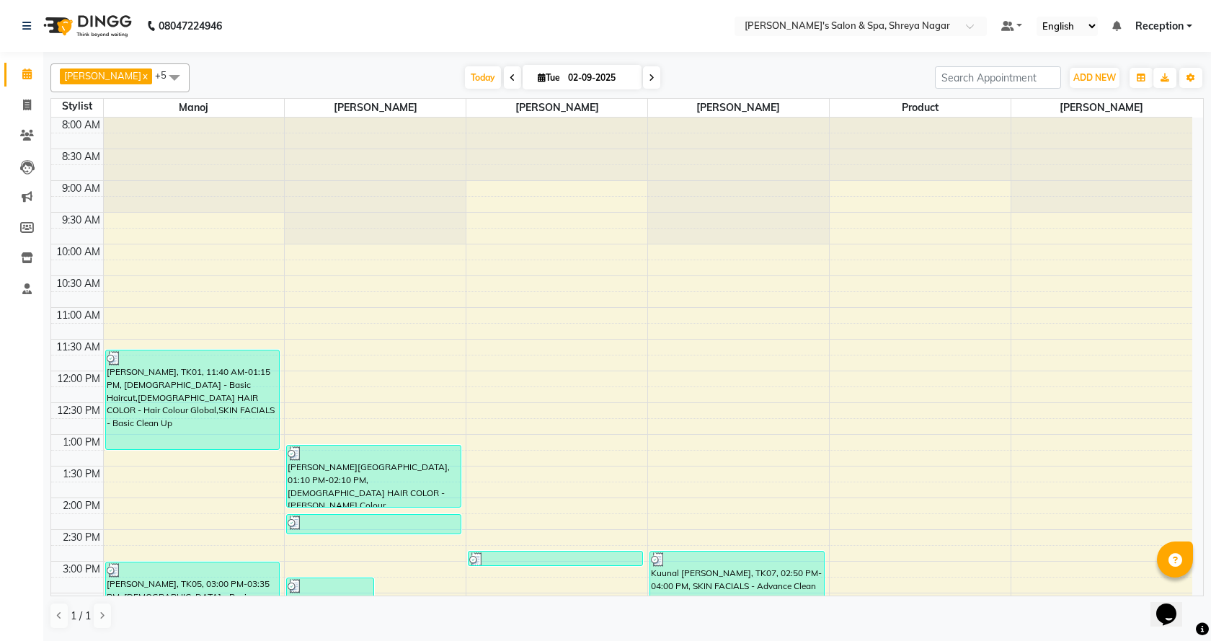
click at [1163, 24] on span "Reception" at bounding box center [1160, 26] width 48 height 15
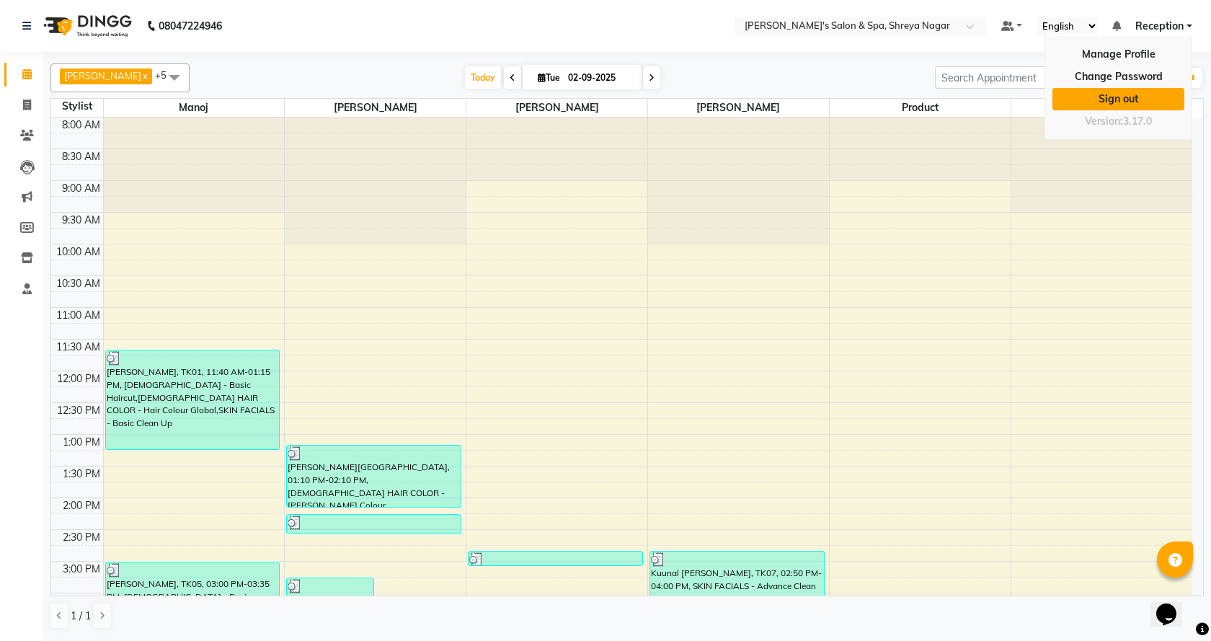
click at [1145, 94] on link "Sign out" at bounding box center [1119, 99] width 132 height 22
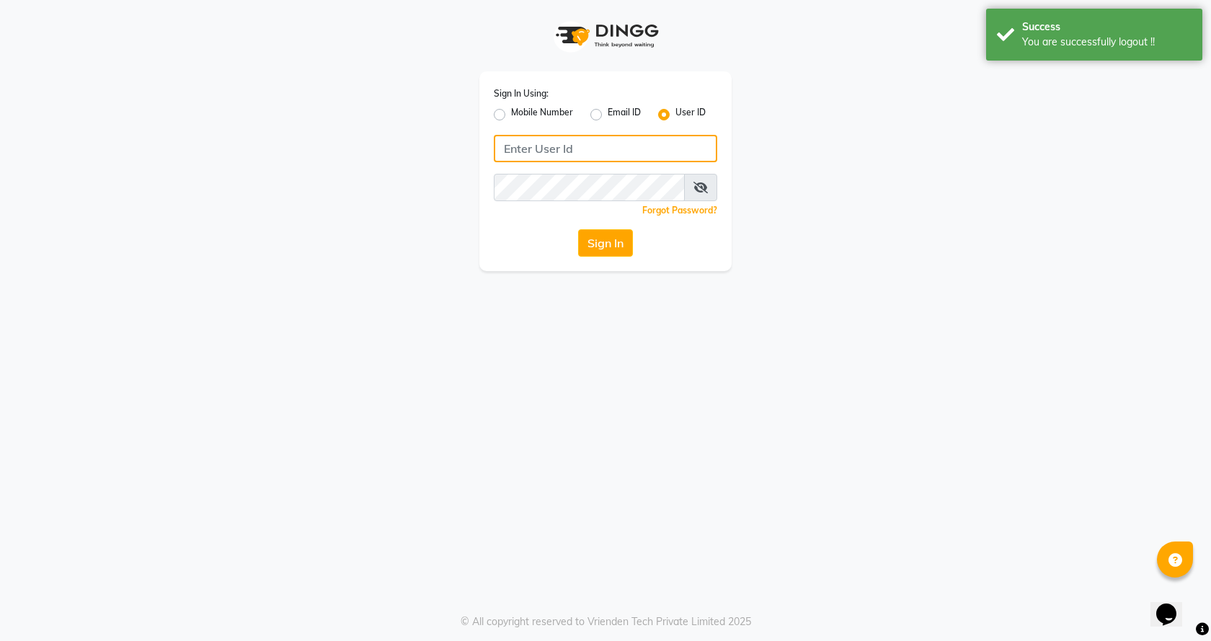
type input "7888023491"
click at [608, 115] on label "Email ID" at bounding box center [624, 114] width 33 height 17
click at [608, 115] on input "Email ID" at bounding box center [612, 110] width 9 height 9
radio input "true"
radio input "false"
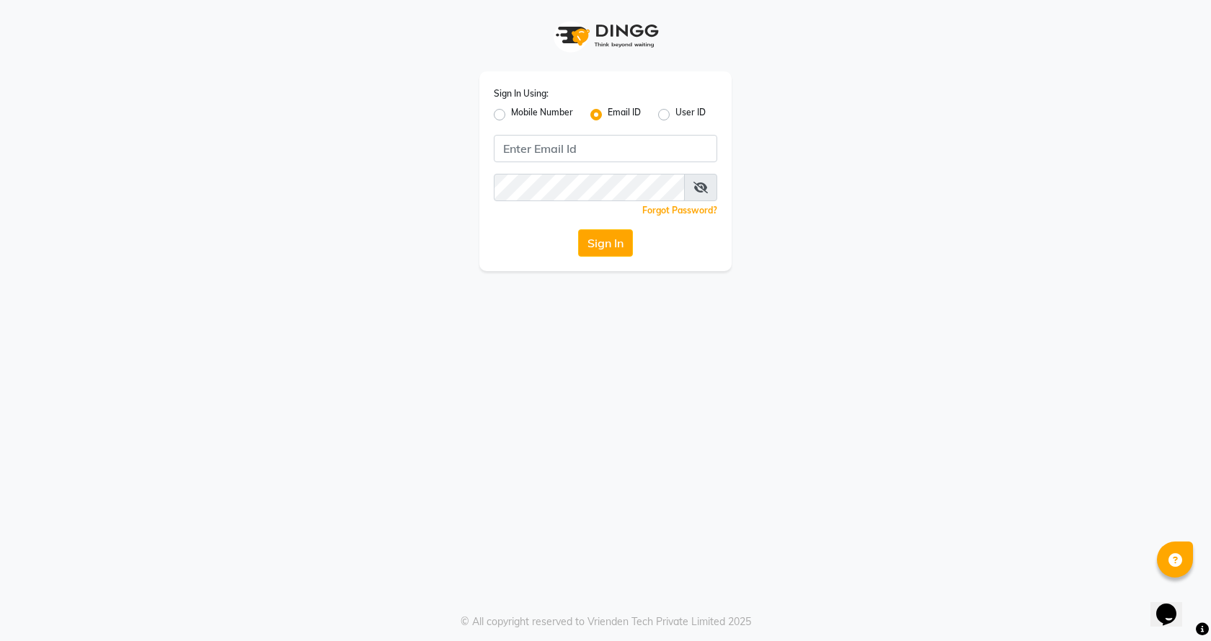
click at [676, 115] on label "User ID" at bounding box center [691, 114] width 30 height 17
click at [676, 115] on input "User ID" at bounding box center [680, 110] width 9 height 9
radio input "true"
radio input "false"
click at [609, 153] on input "Username" at bounding box center [606, 148] width 224 height 27
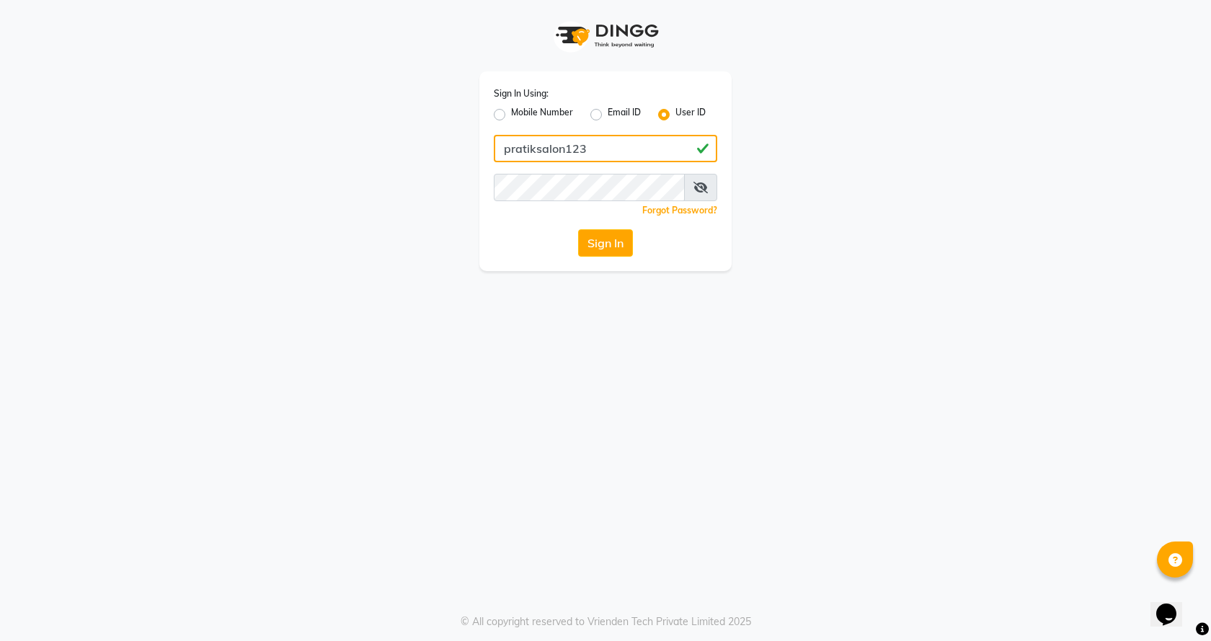
type input "pratiksalon123"
click at [764, 168] on div "Sign In Using: Mobile Number Email ID User ID pratiksalon123 Remember me Forgot…" at bounding box center [606, 135] width 822 height 271
click at [622, 241] on button "Sign In" at bounding box center [605, 242] width 55 height 27
